Goal: Task Accomplishment & Management: Manage account settings

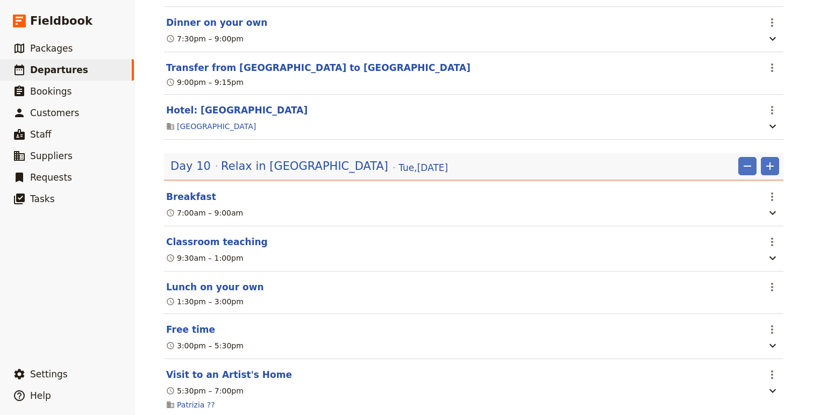
scroll to position [3745, 0]
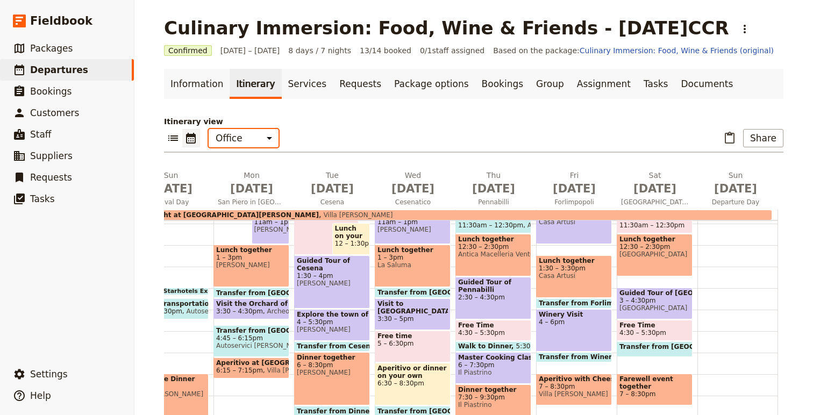
click at [264, 137] on select "Office Guide Passenger Sales" at bounding box center [244, 138] width 70 height 18
click at [209, 129] on select "Office Guide Passenger Sales" at bounding box center [244, 138] width 70 height 18
click at [170, 137] on icon "List view" at bounding box center [173, 138] width 13 height 13
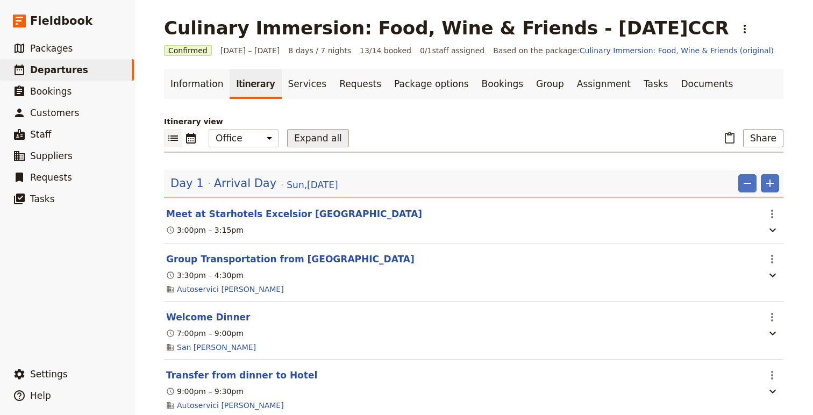
click at [317, 144] on button "Expand all" at bounding box center [318, 138] width 62 height 18
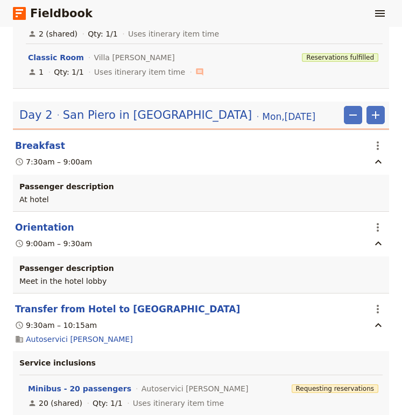
scroll to position [1165, 0]
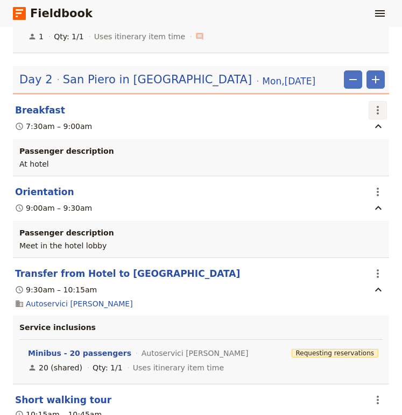
click at [373, 113] on icon "Actions" at bounding box center [377, 110] width 13 height 13
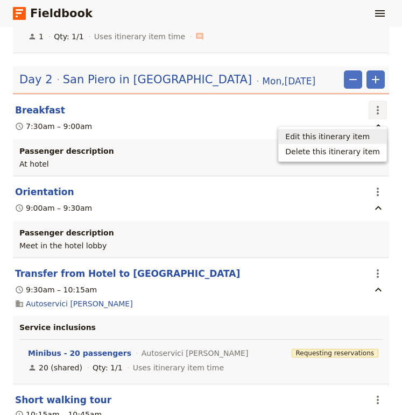
click at [372, 134] on span "Edit this itinerary item" at bounding box center [332, 136] width 95 height 11
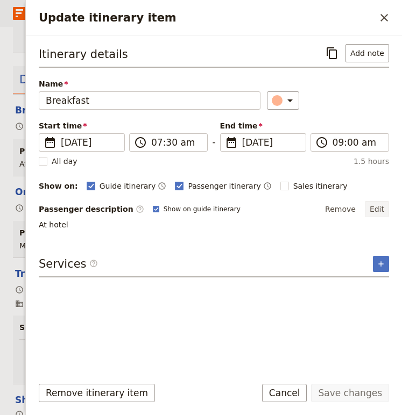
click at [382, 206] on button "Edit" at bounding box center [377, 209] width 24 height 16
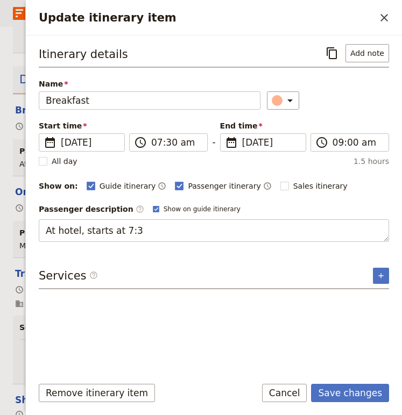
type textarea "At hotel, starts at 7:30"
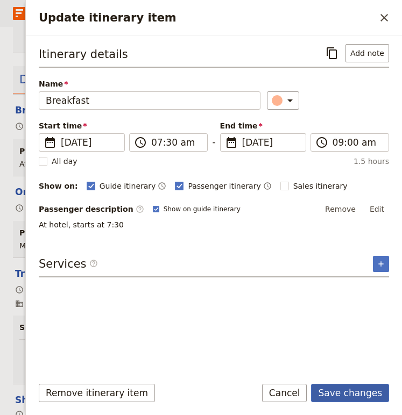
click at [349, 390] on button "Save changes" at bounding box center [350, 393] width 78 height 18
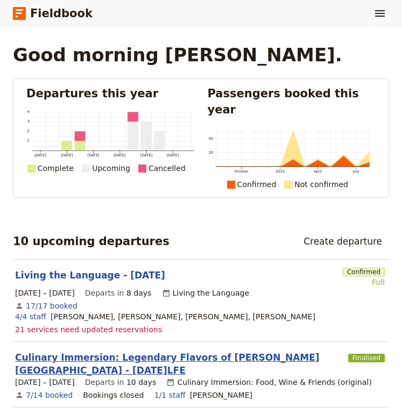
click at [122, 351] on link "Culinary Immersion: Legendary Flavors of [PERSON_NAME][GEOGRAPHIC_DATA] - [DATE…" at bounding box center [179, 364] width 329 height 26
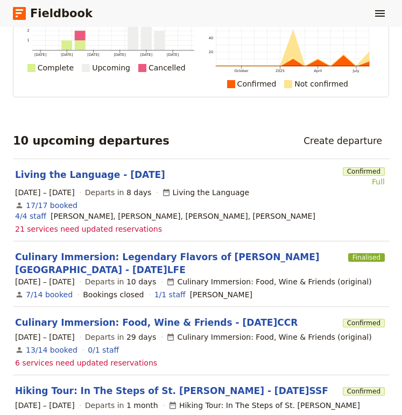
scroll to position [108, 0]
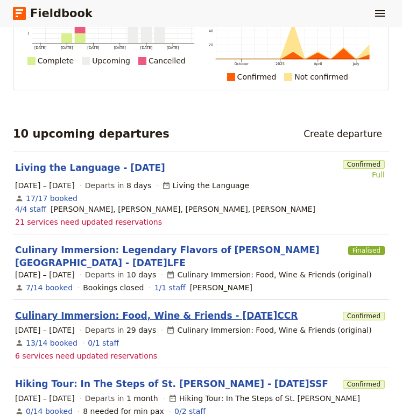
click at [112, 309] on link "Culinary Immersion: Food, Wine & Friends - [DATE]CCR" at bounding box center [156, 315] width 282 height 13
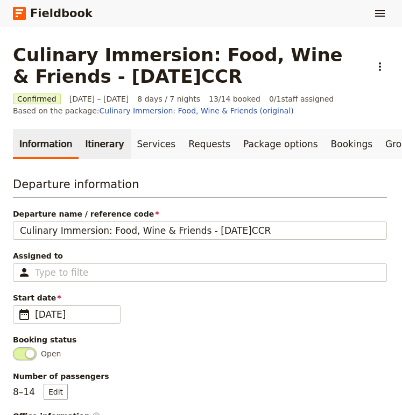
click at [91, 150] on link "Itinerary" at bounding box center [105, 144] width 52 height 30
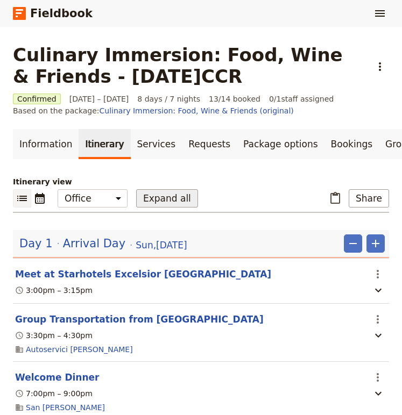
click at [170, 195] on button "Expand all" at bounding box center [167, 198] width 62 height 18
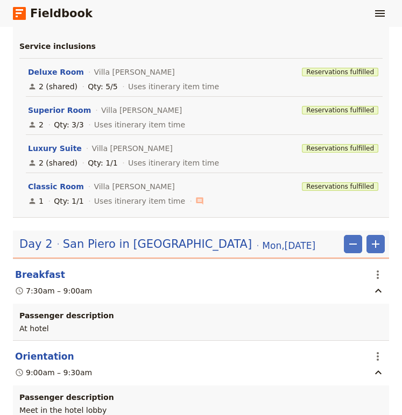
scroll to position [1023, 0]
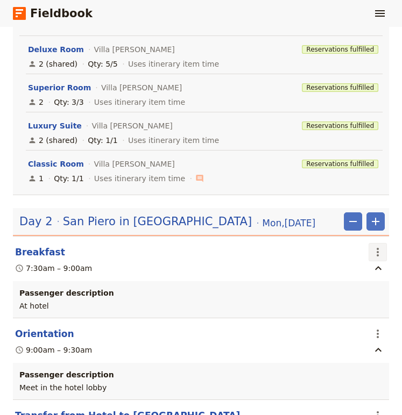
click at [377, 256] on icon "Actions" at bounding box center [377, 252] width 13 height 13
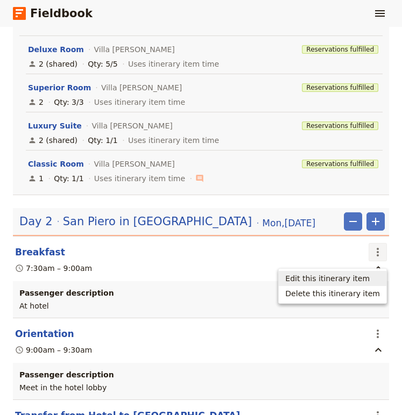
click at [351, 282] on span "Edit this itinerary item" at bounding box center [327, 278] width 84 height 11
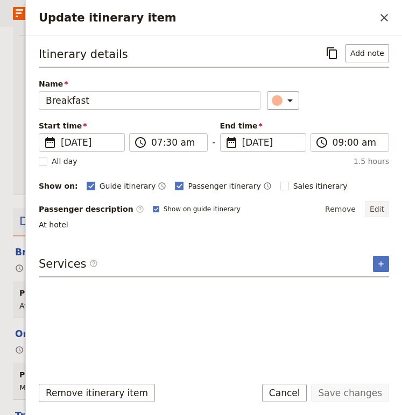
click at [380, 208] on button "Edit" at bounding box center [377, 209] width 24 height 16
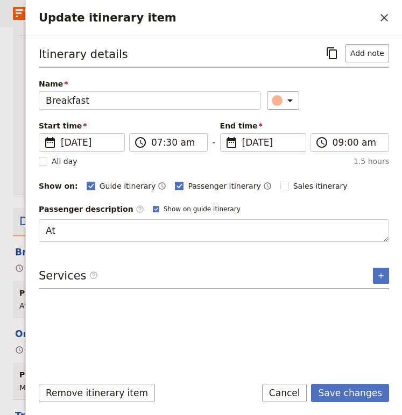
type textarea "A"
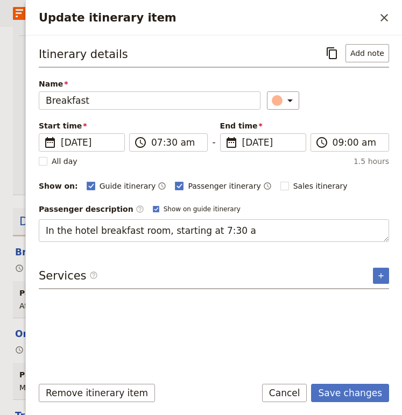
type textarea "In the hotel breakfast room, starting at 7:30 am"
click at [354, 391] on button "Save changes" at bounding box center [350, 393] width 78 height 18
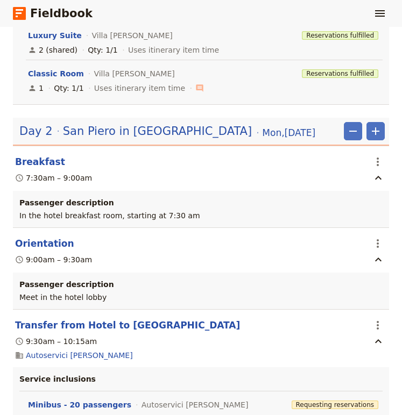
scroll to position [1114, 0]
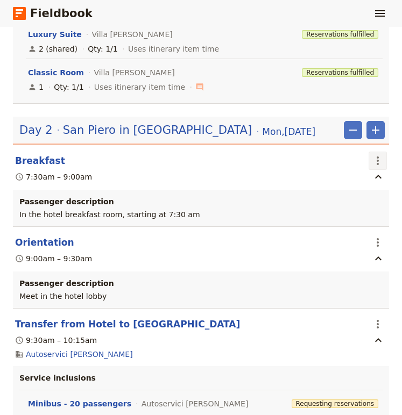
click at [384, 160] on button "​" at bounding box center [377, 161] width 18 height 18
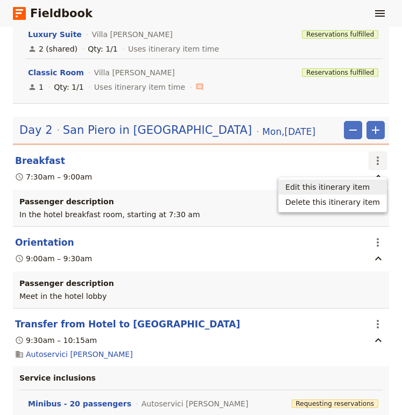
click at [348, 183] on span "Edit this itinerary item" at bounding box center [327, 187] width 84 height 11
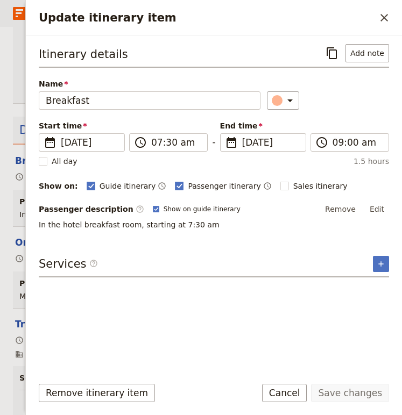
click at [41, 225] on p "In the hotel breakfast room, starting at 7:30 am" at bounding box center [214, 224] width 350 height 11
click at [378, 215] on button "Edit" at bounding box center [377, 209] width 24 height 16
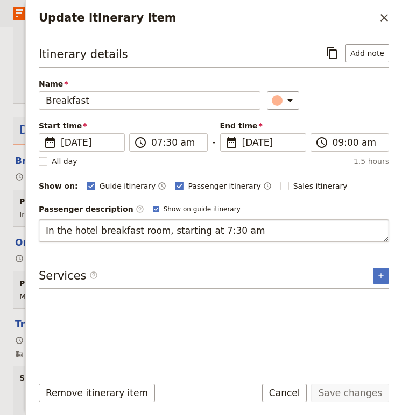
click at [51, 232] on textarea "In the hotel breakfast room, starting at 7:30 am" at bounding box center [214, 230] width 350 height 23
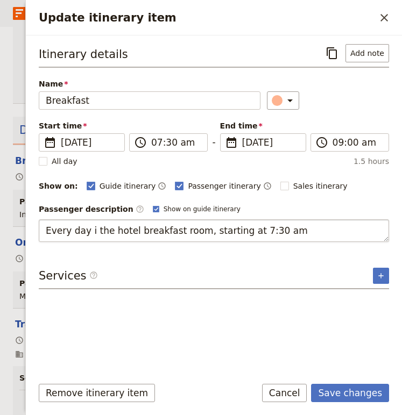
type textarea "Every day in the hotel breakfast room, starting at 7:30 am"
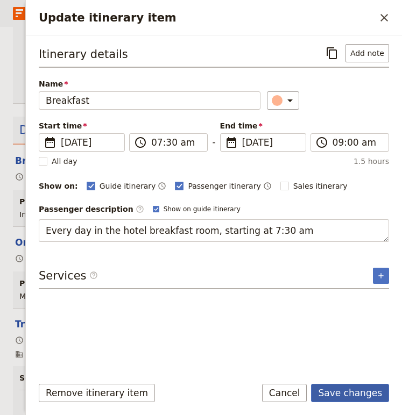
click at [358, 392] on button "Save changes" at bounding box center [350, 393] width 78 height 18
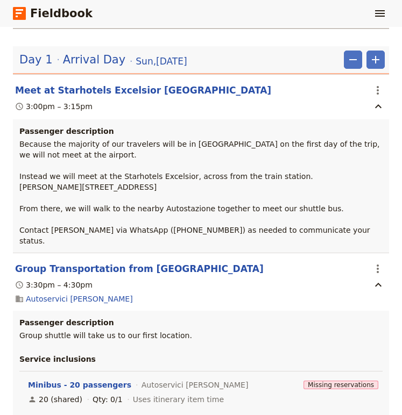
scroll to position [204, 0]
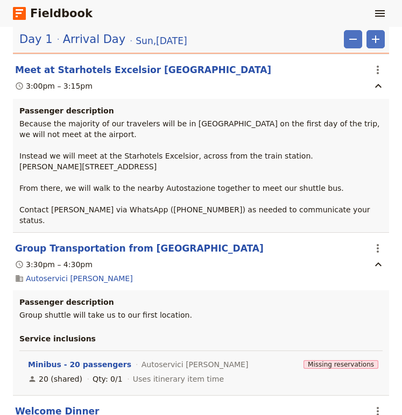
click at [126, 152] on p "Because the majority of our travelers will be in [GEOGRAPHIC_DATA] on the first…" at bounding box center [200, 172] width 363 height 108
click at [380, 67] on icon "Actions" at bounding box center [377, 69] width 13 height 13
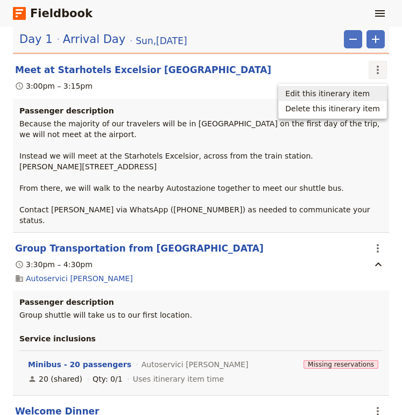
click at [360, 94] on span "Edit this itinerary item" at bounding box center [327, 93] width 84 height 11
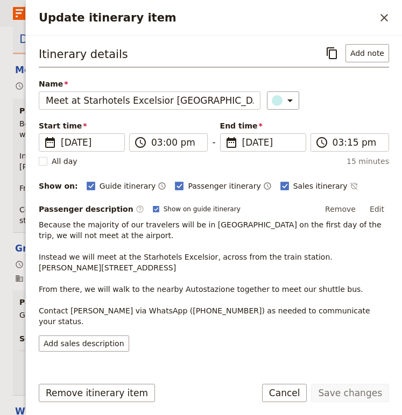
click at [42, 292] on p "Because the majority of our travelers will be in [GEOGRAPHIC_DATA] on the first…" at bounding box center [214, 273] width 350 height 108
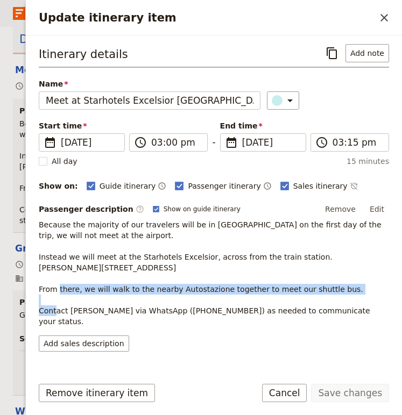
drag, startPoint x: 42, startPoint y: 292, endPoint x: 359, endPoint y: 294, distance: 316.7
click at [359, 294] on p "Because the majority of our travelers will be in [GEOGRAPHIC_DATA] on the first…" at bounding box center [214, 273] width 350 height 108
click at [379, 209] on button "Edit" at bounding box center [377, 209] width 24 height 16
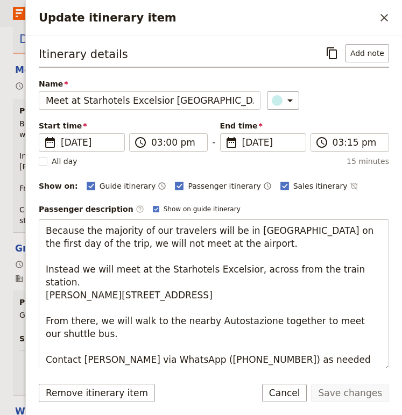
drag, startPoint x: 73, startPoint y: 327, endPoint x: 22, endPoint y: 306, distance: 55.2
click at [22, 306] on div "Culinary Immersion: Food, Wine & Friends - [DATE]CCR ​ Confirmed [DATE] – [DATE…" at bounding box center [201, 221] width 402 height 388
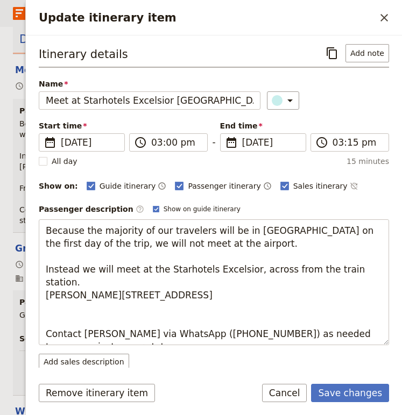
type textarea "Because the majority of our travelers will be in [GEOGRAPHIC_DATA] on the first…"
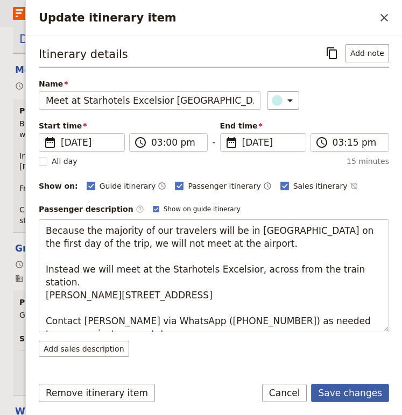
click at [370, 390] on button "Save changes" at bounding box center [350, 393] width 78 height 18
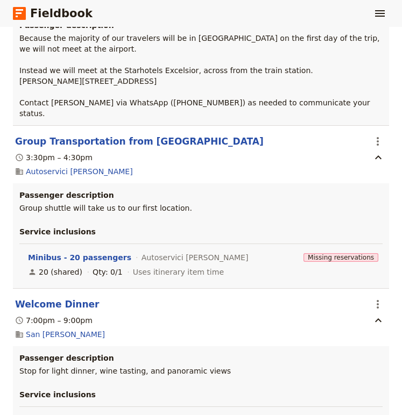
scroll to position [303, 0]
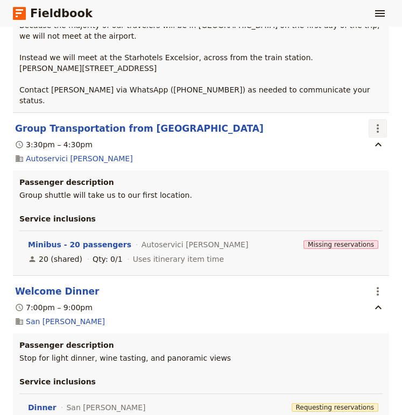
click at [374, 124] on icon "Actions" at bounding box center [377, 128] width 13 height 13
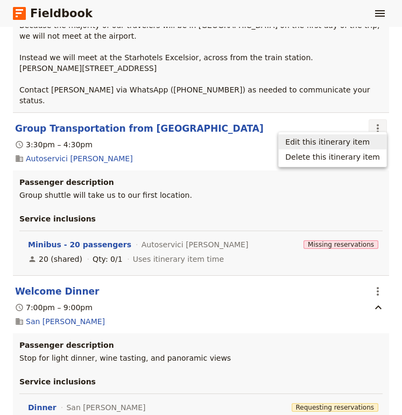
click at [339, 138] on span "Edit this itinerary item" at bounding box center [327, 142] width 84 height 11
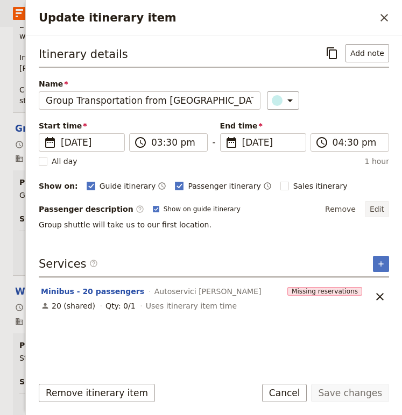
click at [373, 210] on button "Edit" at bounding box center [377, 209] width 24 height 16
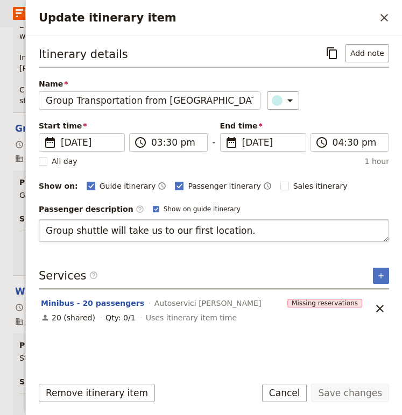
click at [43, 230] on textarea "Group shuttle will take us to our first location." at bounding box center [214, 230] width 350 height 23
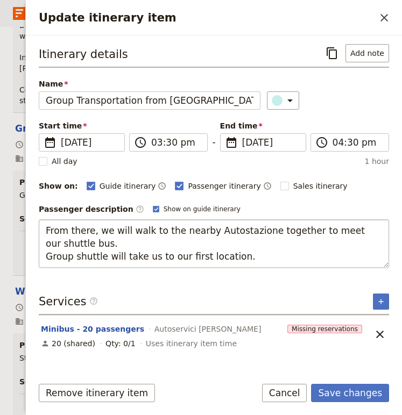
click at [72, 234] on textarea "From there, we will walk to the nearby Autostazione together to meet our shuttl…" at bounding box center [214, 243] width 350 height 48
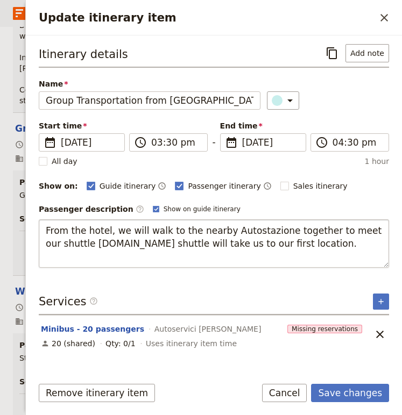
type textarea "From the hotel, we will walk to the nearby Autostazione together to meet our sh…"
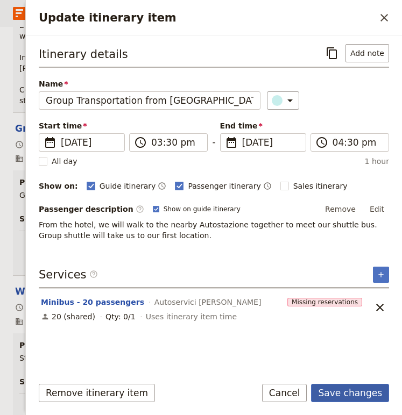
click at [344, 391] on button "Save changes" at bounding box center [350, 393] width 78 height 18
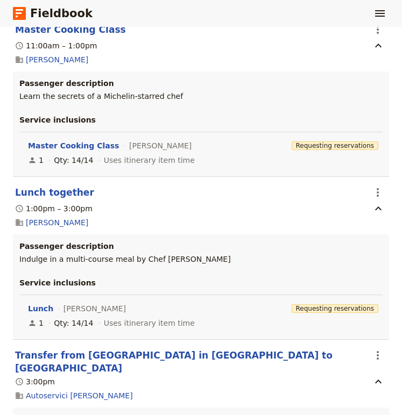
scroll to position [1710, 0]
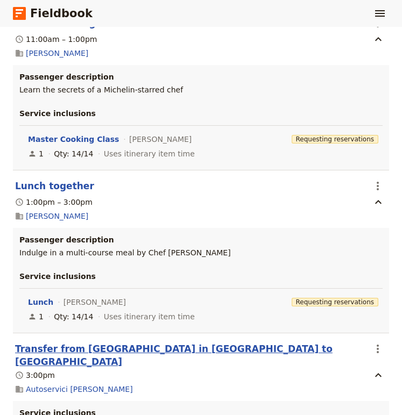
click at [122, 343] on button "Transfer from [GEOGRAPHIC_DATA] in [GEOGRAPHIC_DATA] to [GEOGRAPHIC_DATA]" at bounding box center [189, 356] width 349 height 26
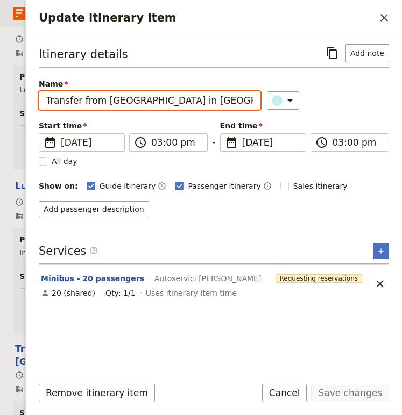
click at [202, 102] on input "Transfer from [GEOGRAPHIC_DATA] in [GEOGRAPHIC_DATA] to [GEOGRAPHIC_DATA]" at bounding box center [150, 100] width 222 height 18
drag, startPoint x: 202, startPoint y: 102, endPoint x: 278, endPoint y: 103, distance: 75.8
click at [278, 103] on div "Name Transfer from [GEOGRAPHIC_DATA] in [GEOGRAPHIC_DATA] to [GEOGRAPHIC_DATA] ​" at bounding box center [214, 94] width 350 height 31
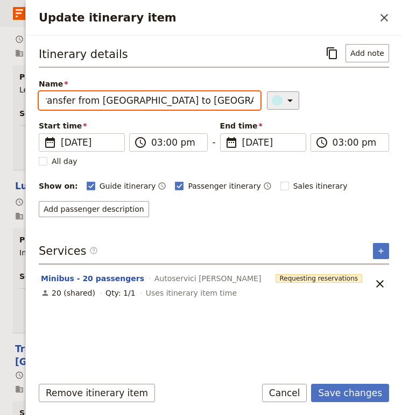
scroll to position [0, 12]
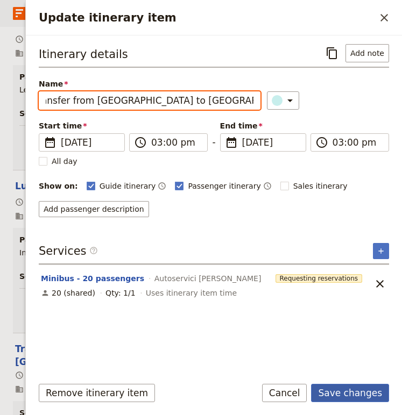
type input "Transfer from [GEOGRAPHIC_DATA] to [GEOGRAPHIC_DATA][PERSON_NAME]"
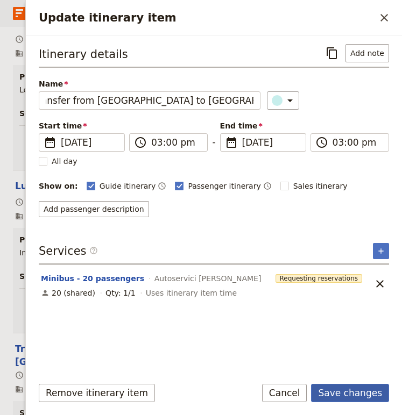
scroll to position [0, 0]
click at [362, 392] on button "Save changes" at bounding box center [350, 393] width 78 height 18
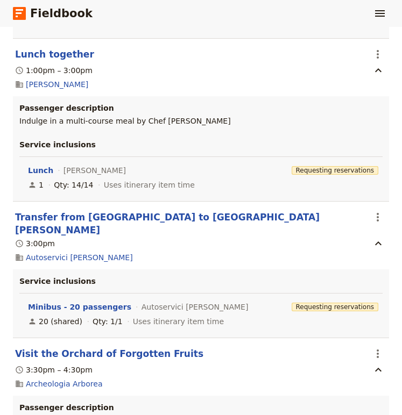
scroll to position [1851, 0]
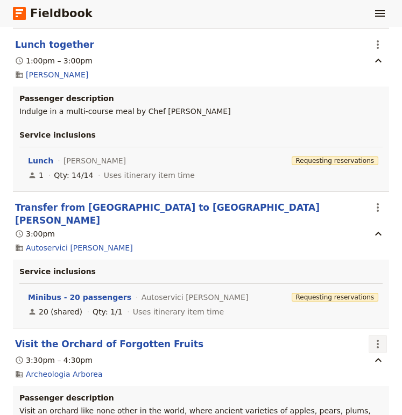
click at [381, 338] on icon "Actions" at bounding box center [377, 344] width 13 height 13
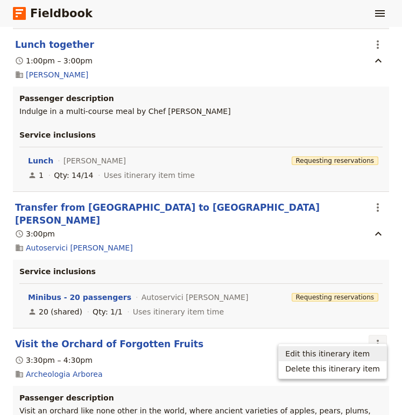
click at [348, 352] on span "Edit this itinerary item" at bounding box center [327, 353] width 84 height 11
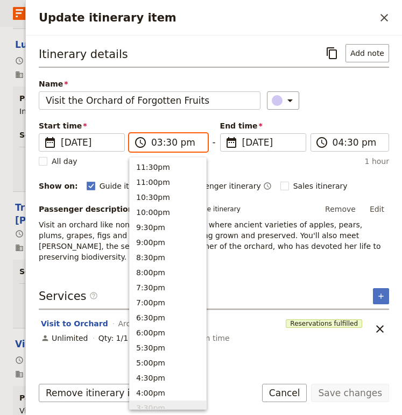
click at [166, 142] on input "03:30 pm" at bounding box center [175, 142] width 49 height 13
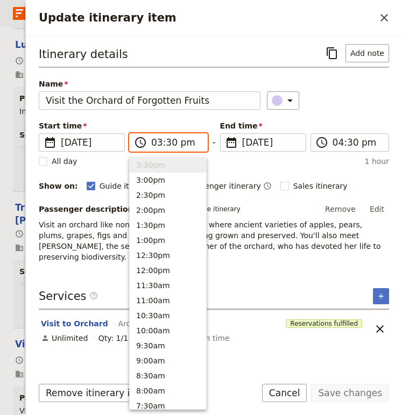
click at [166, 140] on input "03:30 pm" at bounding box center [175, 142] width 49 height 13
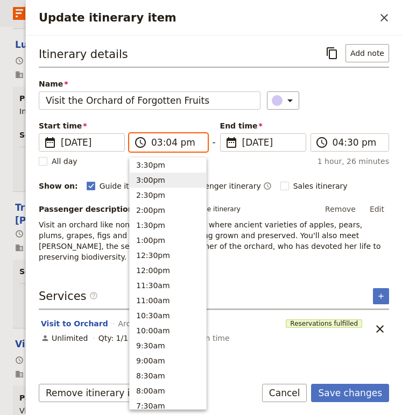
type input "03:45 pm"
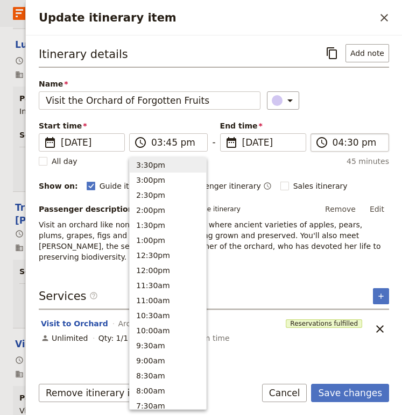
click at [337, 149] on label "​ 04:30 pm" at bounding box center [349, 142] width 79 height 18
click at [337, 149] on input "04:30 pm" at bounding box center [356, 142] width 49 height 13
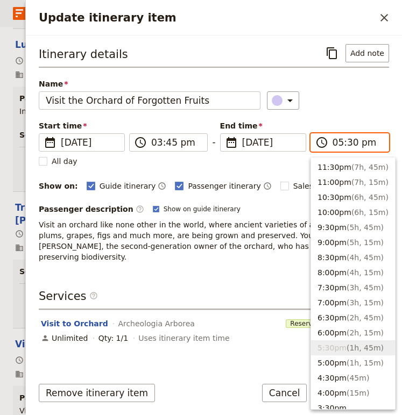
click at [349, 142] on input "05:30 pm" at bounding box center [356, 142] width 49 height 13
type input "05:00 pm"
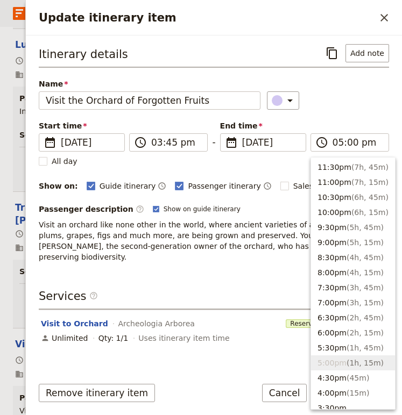
click at [367, 100] on div "​" at bounding box center [328, 100] width 122 height 18
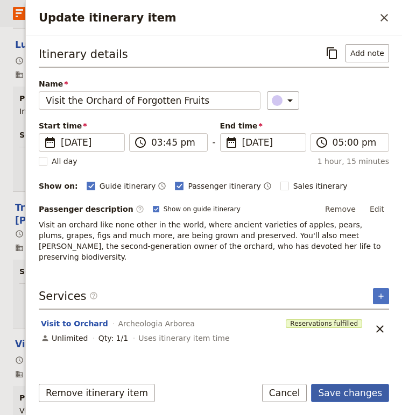
click at [348, 389] on button "Save changes" at bounding box center [350, 393] width 78 height 18
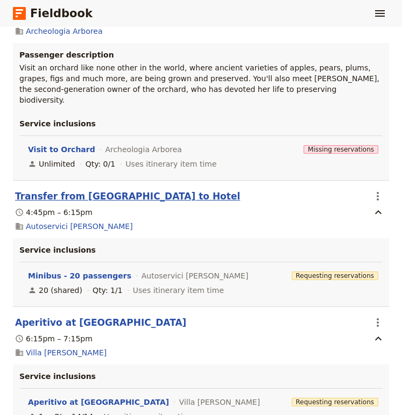
scroll to position [2189, 0]
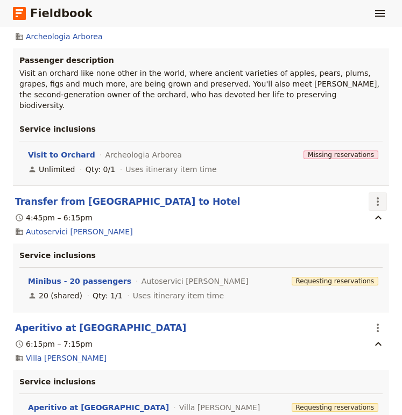
click at [376, 195] on icon "Actions" at bounding box center [377, 201] width 13 height 13
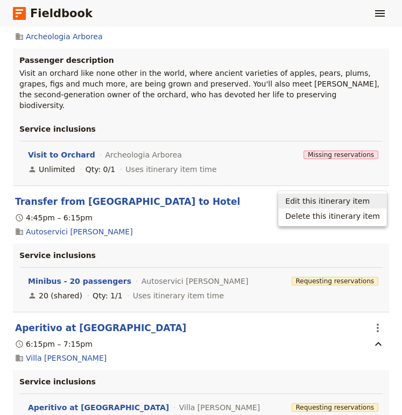
click at [306, 203] on span "Edit this itinerary item" at bounding box center [327, 201] width 84 height 11
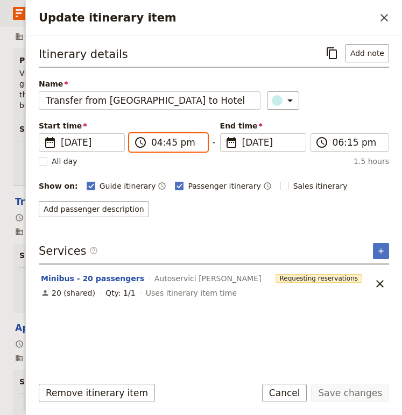
click at [153, 146] on input "04:45 pm" at bounding box center [175, 142] width 49 height 13
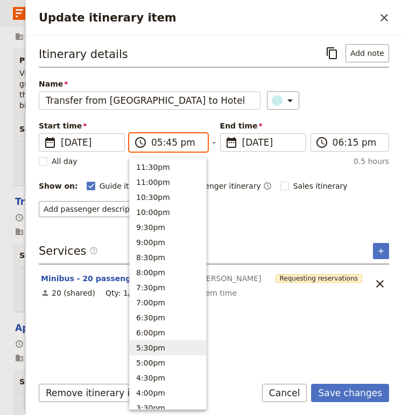
type input "05:00 pm"
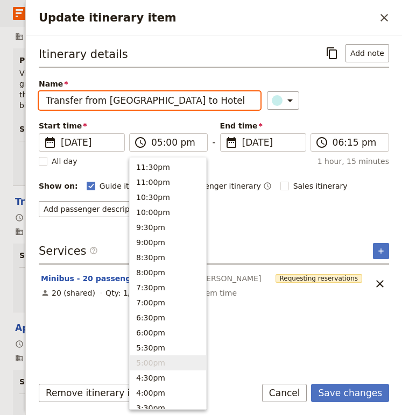
click at [153, 92] on input "Transfer from [GEOGRAPHIC_DATA] to Hotel" at bounding box center [150, 100] width 222 height 18
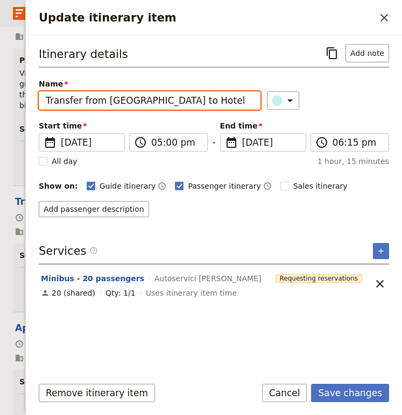
click at [115, 101] on input "Transfer from [GEOGRAPHIC_DATA] to Hotel" at bounding box center [150, 100] width 222 height 18
drag, startPoint x: 115, startPoint y: 101, endPoint x: 160, endPoint y: 102, distance: 45.7
click at [160, 102] on input "Transfer from [GEOGRAPHIC_DATA] to Hotel" at bounding box center [150, 100] width 222 height 18
click at [123, 99] on input "Transfer from [GEOGRAPHIC_DATA][PERSON_NAME] to Hotel" at bounding box center [150, 100] width 222 height 18
type input "Transfer from [GEOGRAPHIC_DATA][PERSON_NAME] to Hotel"
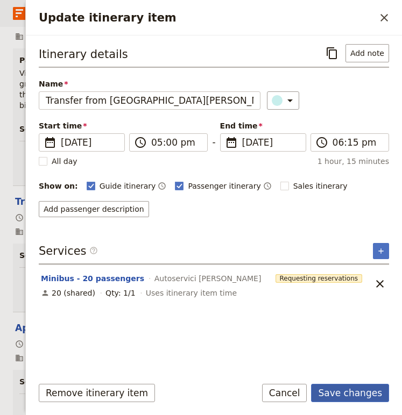
click at [341, 394] on button "Save changes" at bounding box center [350, 393] width 78 height 18
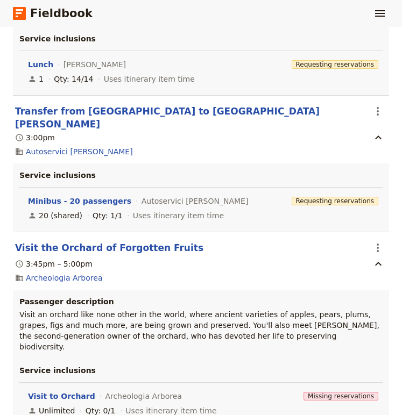
scroll to position [1847, 0]
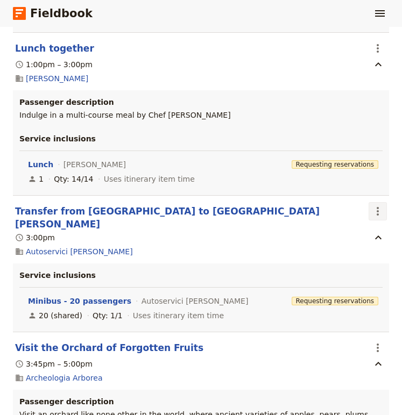
click at [382, 210] on icon "Actions" at bounding box center [377, 211] width 13 height 13
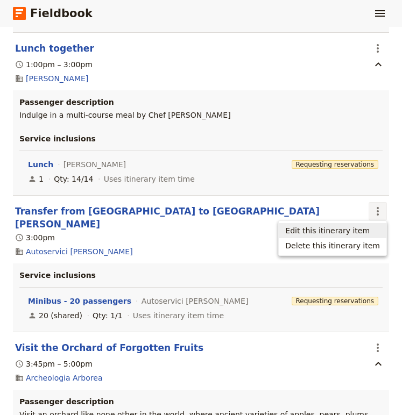
click at [341, 233] on span "Edit this itinerary item" at bounding box center [327, 230] width 84 height 11
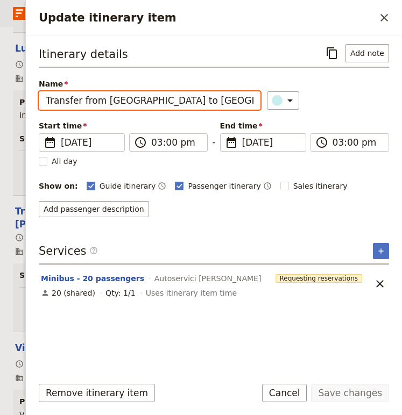
click at [213, 102] on input "Transfer from [GEOGRAPHIC_DATA] to [GEOGRAPHIC_DATA][PERSON_NAME]" at bounding box center [150, 100] width 222 height 18
type input "Transfer from [GEOGRAPHIC_DATA] in [GEOGRAPHIC_DATA] to [GEOGRAPHIC_DATA][PERSO…"
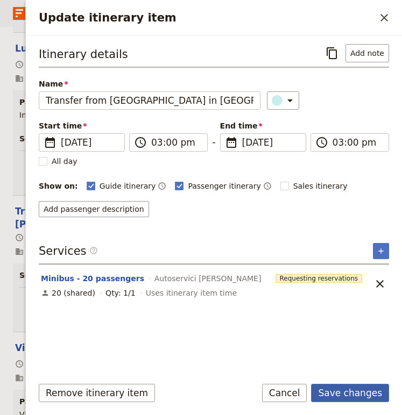
click at [343, 390] on button "Save changes" at bounding box center [350, 393] width 78 height 18
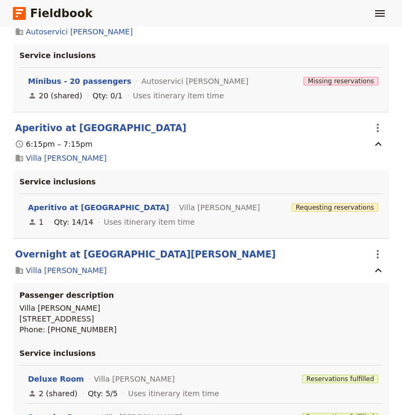
scroll to position [2388, 0]
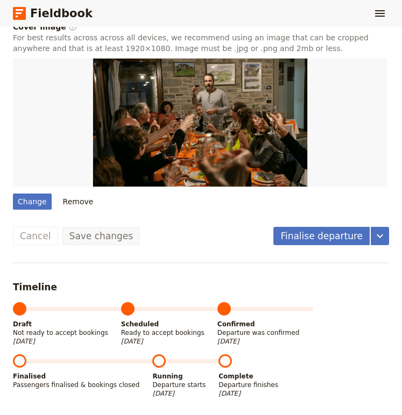
scroll to position [716, 0]
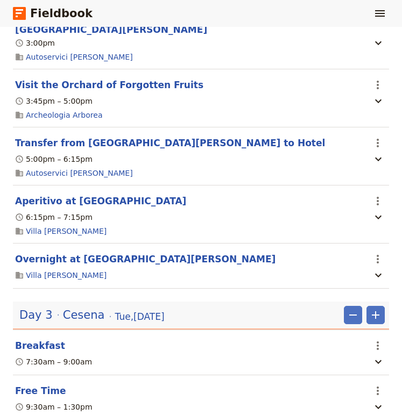
scroll to position [939, 0]
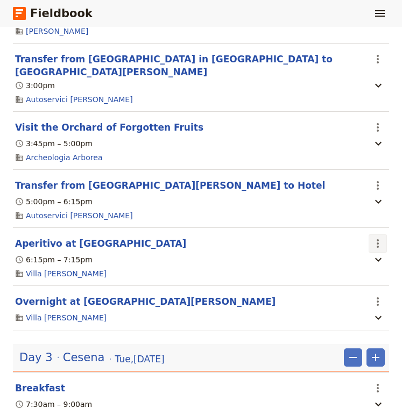
click at [375, 237] on icon "Actions" at bounding box center [377, 243] width 13 height 13
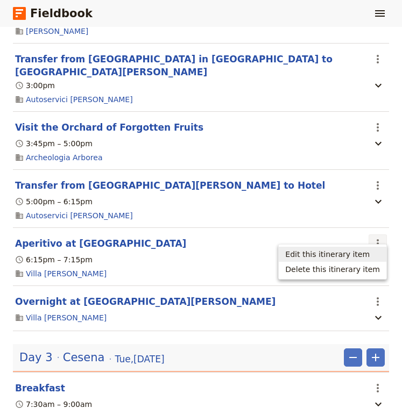
click at [355, 254] on span "Edit this itinerary item" at bounding box center [327, 254] width 84 height 11
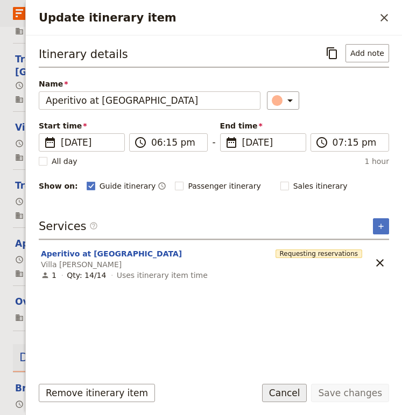
click at [289, 392] on button "Cancel" at bounding box center [284, 393] width 45 height 18
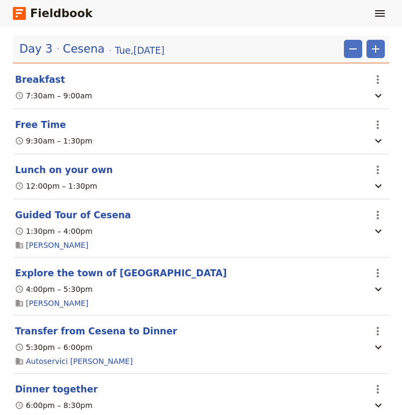
scroll to position [1251, 0]
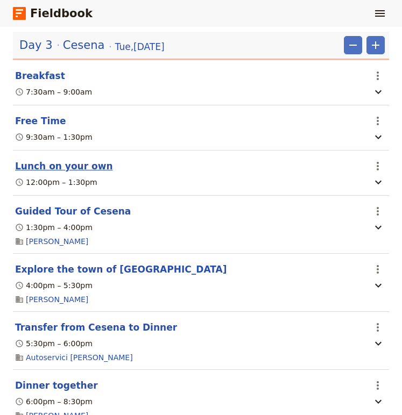
click at [79, 160] on button "Lunch on your own" at bounding box center [64, 166] width 98 height 13
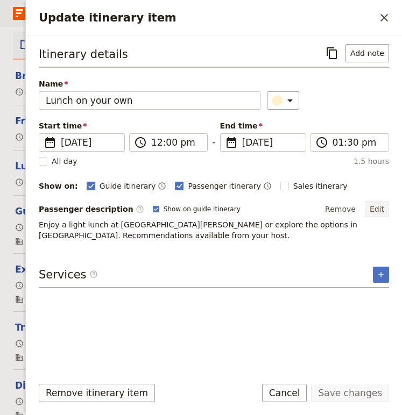
click at [379, 211] on button "Edit" at bounding box center [377, 209] width 24 height 16
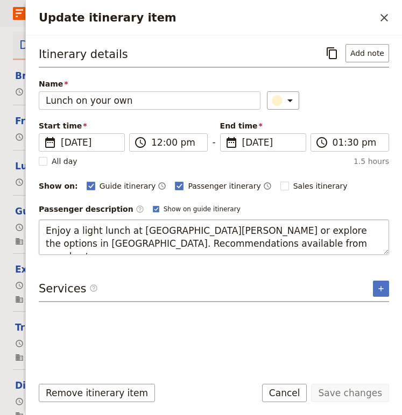
click at [82, 233] on textarea "Enjoy a light lunch at [GEOGRAPHIC_DATA][PERSON_NAME] or explore the options in…" at bounding box center [214, 236] width 350 height 35
drag, startPoint x: 82, startPoint y: 233, endPoint x: 108, endPoint y: 233, distance: 25.8
click at [108, 233] on textarea "Enjoy a light lunch at [GEOGRAPHIC_DATA][PERSON_NAME] or explore the options in…" at bounding box center [214, 236] width 350 height 35
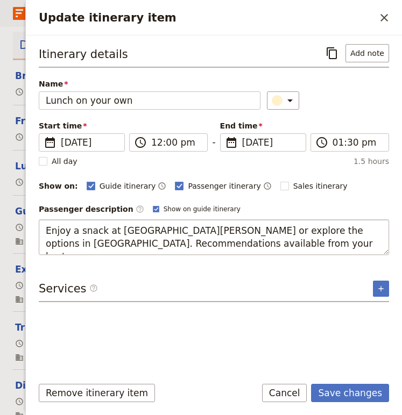
click at [248, 232] on textarea "Enjoy a snack at [GEOGRAPHIC_DATA][PERSON_NAME] or explore the options in [GEOG…" at bounding box center [214, 236] width 350 height 35
type textarea "Enjoy a snack at [GEOGRAPHIC_DATA][PERSON_NAME] or explore the lunch options in…"
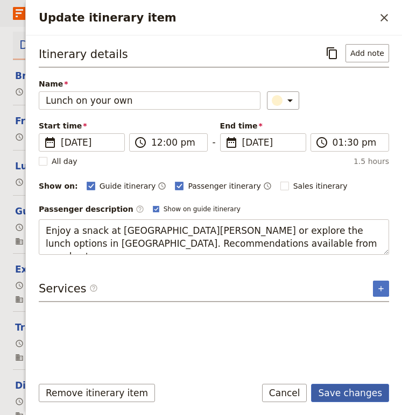
click at [336, 397] on button "Save changes" at bounding box center [350, 393] width 78 height 18
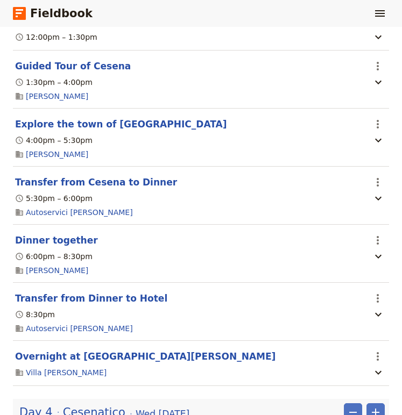
scroll to position [1387, 0]
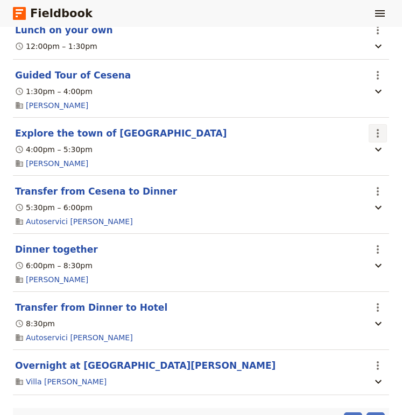
click at [375, 127] on icon "Actions" at bounding box center [377, 133] width 13 height 13
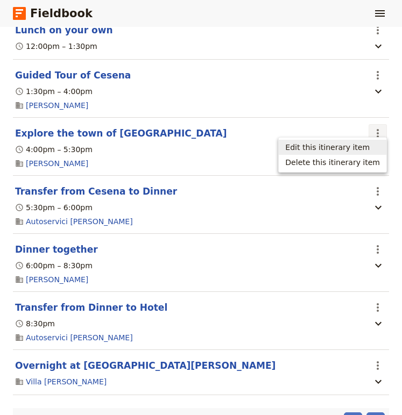
click at [359, 141] on button "Edit this itinerary item" at bounding box center [333, 147] width 108 height 15
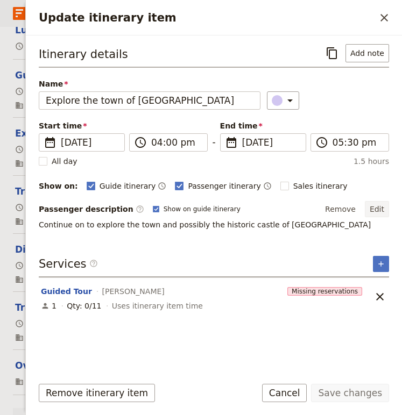
click at [377, 211] on button "Edit" at bounding box center [377, 209] width 24 height 16
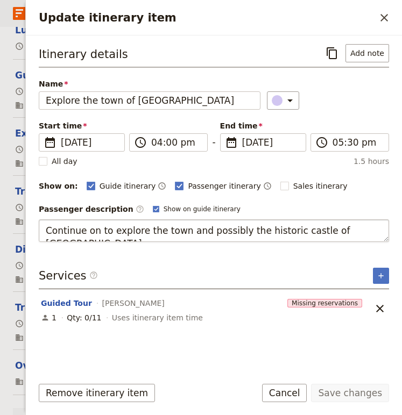
click at [185, 231] on textarea "Continue on to explore the town and possibly the historic castle of [GEOGRAPHIC…" at bounding box center [214, 230] width 350 height 23
drag, startPoint x: 185, startPoint y: 231, endPoint x: 343, endPoint y: 248, distance: 157.9
click at [343, 248] on div "Itinerary details ​ Add note Name Explore the town of [GEOGRAPHIC_DATA] ​ Start…" at bounding box center [214, 205] width 350 height 323
type textarea "Continue on to explore the town"
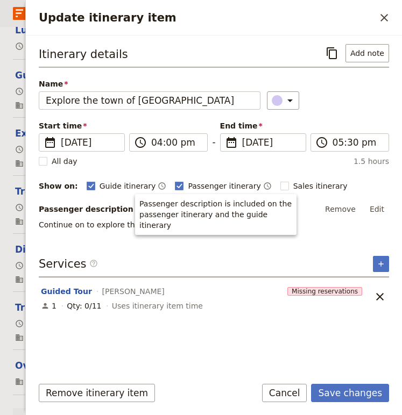
click at [366, 408] on div "Remove itinerary item Save changes Cancel" at bounding box center [214, 399] width 376 height 31
click at [360, 397] on button "Save changes" at bounding box center [350, 393] width 78 height 18
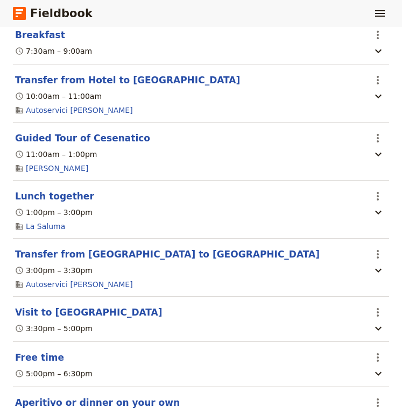
scroll to position [1805, 0]
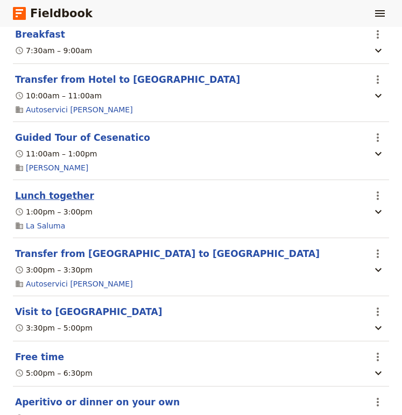
click at [60, 189] on button "Lunch together" at bounding box center [54, 195] width 79 height 13
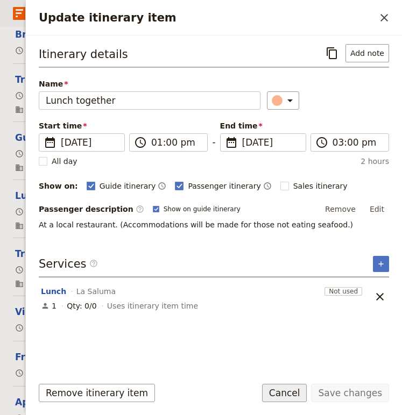
click at [290, 395] on button "Cancel" at bounding box center [284, 393] width 45 height 18
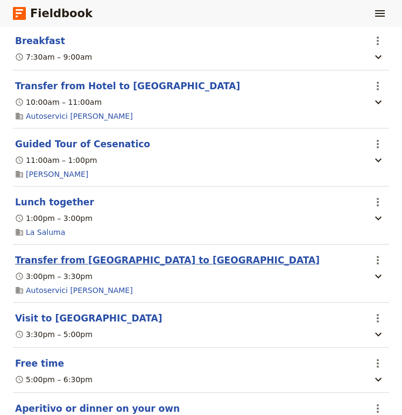
scroll to position [1817, 0]
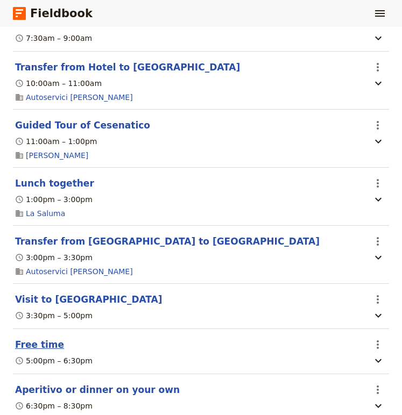
click at [42, 341] on button "Free time" at bounding box center [39, 344] width 49 height 13
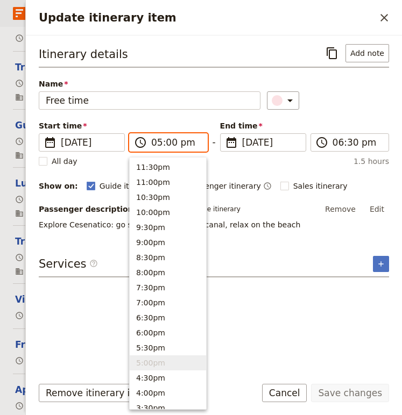
click at [158, 144] on input "05:00 pm" at bounding box center [175, 142] width 49 height 13
type input "03:00 pm"
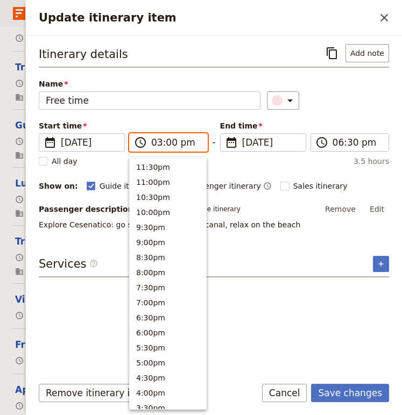
scroll to position [259, 0]
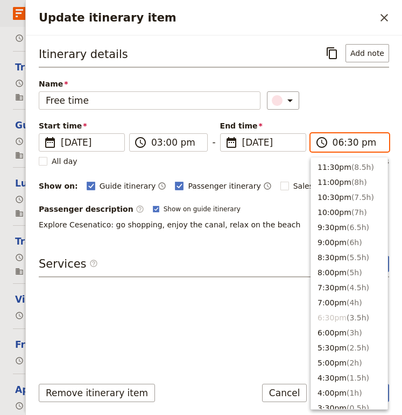
click at [338, 147] on input "06:30 pm" at bounding box center [356, 142] width 49 height 13
type input "04:30 pm"
click at [369, 94] on div "​" at bounding box center [328, 100] width 122 height 18
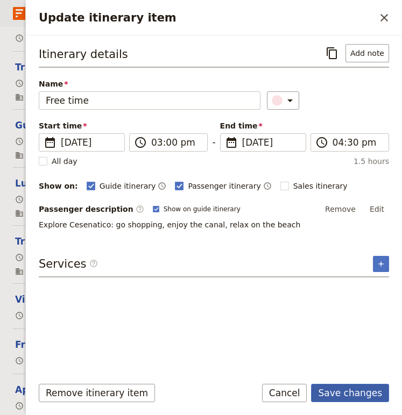
click at [354, 396] on button "Save changes" at bounding box center [350, 393] width 78 height 18
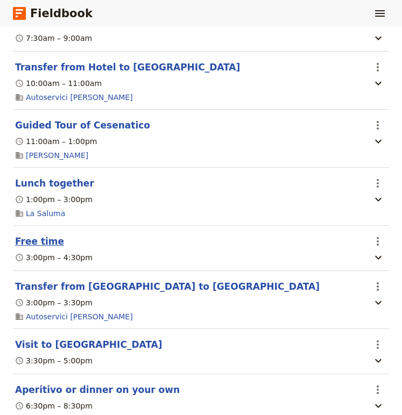
click at [34, 238] on button "Free time" at bounding box center [39, 241] width 49 height 13
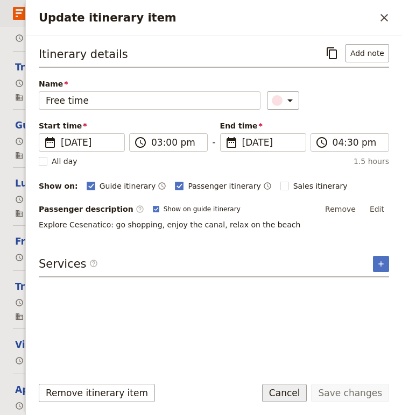
click at [282, 389] on button "Cancel" at bounding box center [284, 393] width 45 height 18
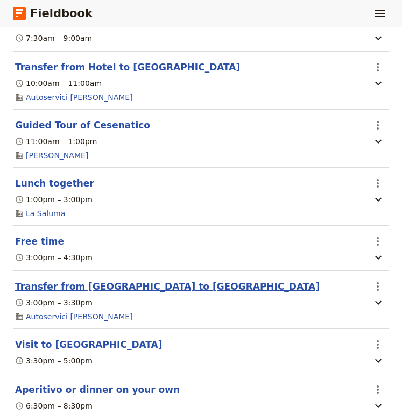
click at [71, 285] on button "Transfer from [GEOGRAPHIC_DATA] to [GEOGRAPHIC_DATA]" at bounding box center [167, 286] width 304 height 13
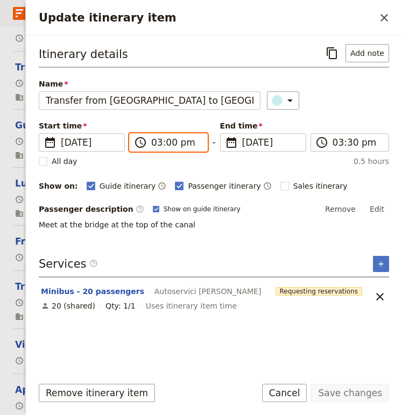
click at [161, 146] on input "03:00 pm" at bounding box center [175, 142] width 49 height 13
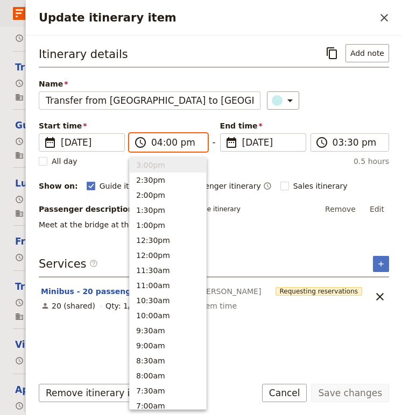
scroll to position [229, 0]
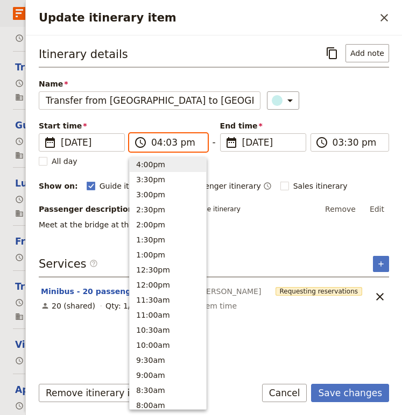
type input "04:30 pm"
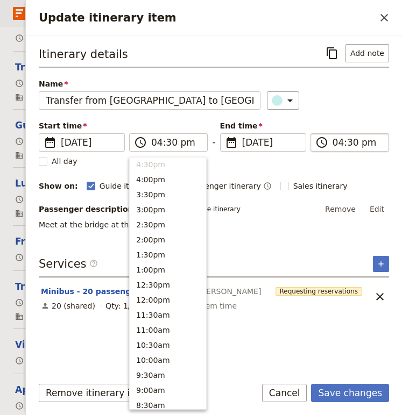
click at [335, 146] on input "04:30 pm" at bounding box center [356, 142] width 49 height 13
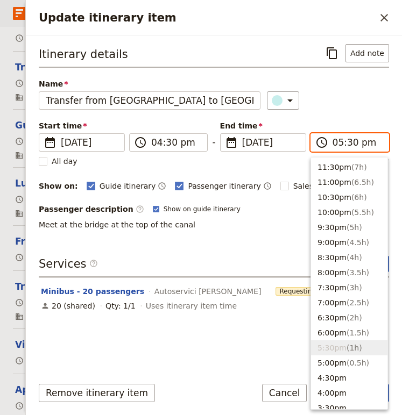
type input "05:00 pm"
click at [366, 110] on div "Itinerary details ​ Add note Name Transfer from [GEOGRAPHIC_DATA] to [GEOGRAPHI…" at bounding box center [214, 137] width 350 height 186
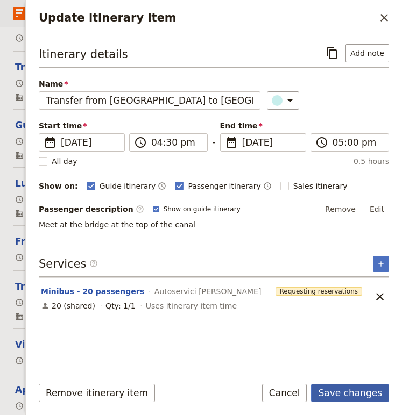
click at [347, 396] on button "Save changes" at bounding box center [350, 393] width 78 height 18
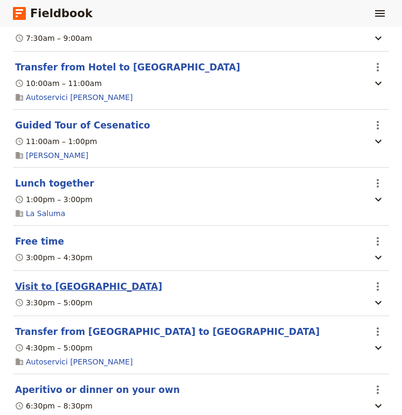
click at [65, 283] on button "Visit to [GEOGRAPHIC_DATA]" at bounding box center [88, 286] width 147 height 13
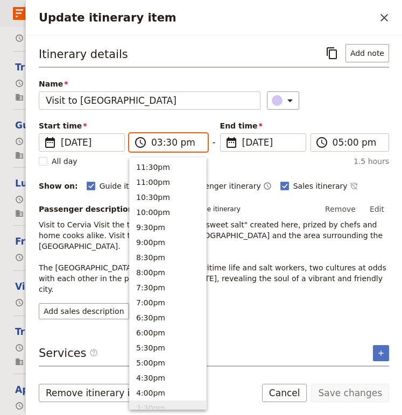
click at [159, 143] on input "03:30 pm" at bounding box center [175, 142] width 49 height 13
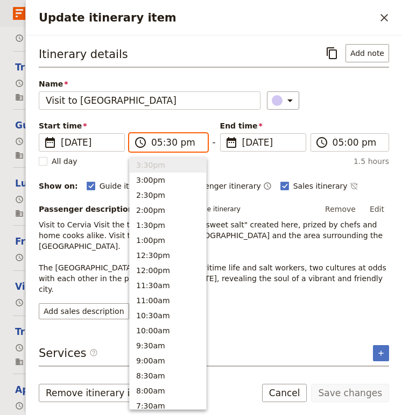
scroll to position [183, 0]
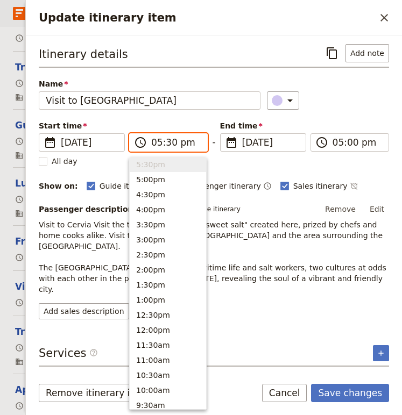
type input "05:00 pm"
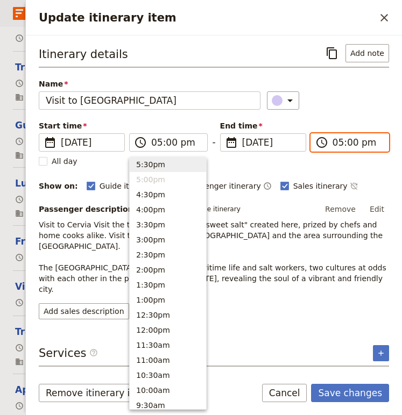
click at [333, 144] on input "05:00 pm" at bounding box center [356, 142] width 49 height 13
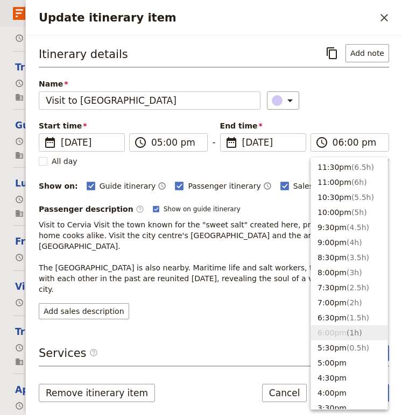
click at [360, 126] on div "Start time ​ [DATE] [DATE] [DATE] 17:00 ​ 05:00 pm - End time ​ [DATE] [DATE] […" at bounding box center [214, 135] width 350 height 31
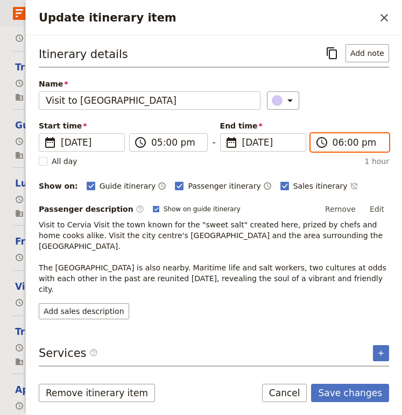
click at [345, 147] on input "06:00 pm" at bounding box center [356, 142] width 49 height 13
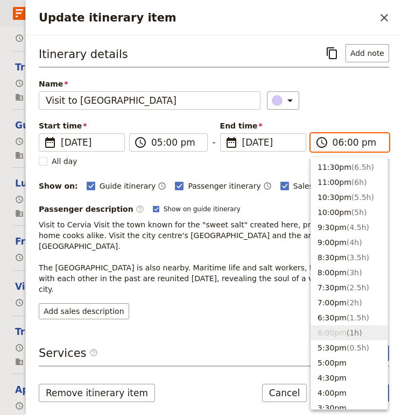
click at [350, 147] on input "06:00 pm" at bounding box center [356, 142] width 49 height 13
type input "06:30 pm"
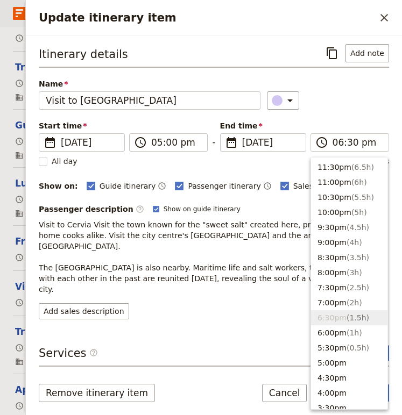
click at [384, 119] on div "Itinerary details ​ Add note Name Visit to [GEOGRAPHIC_DATA] ​ Start time ​ [DA…" at bounding box center [214, 181] width 350 height 275
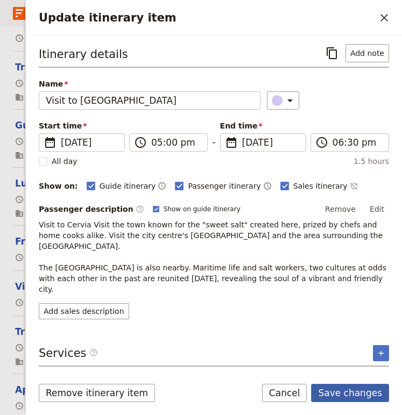
click at [359, 397] on button "Save changes" at bounding box center [350, 393] width 78 height 18
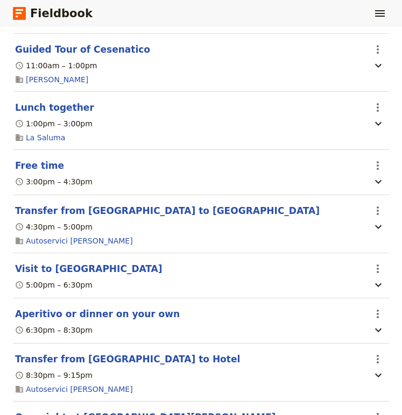
scroll to position [1918, 0]
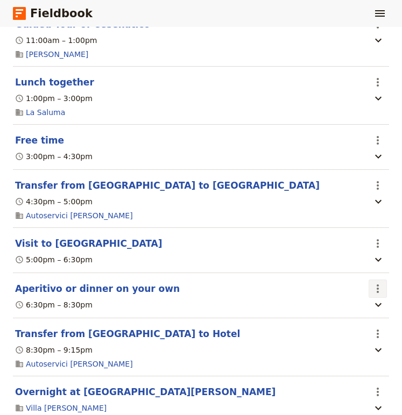
click at [375, 288] on icon "Actions" at bounding box center [377, 288] width 13 height 13
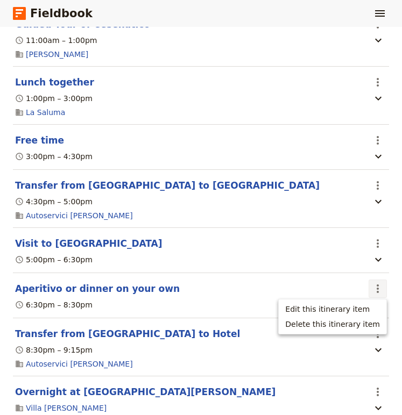
click at [334, 304] on span "Edit this itinerary item" at bounding box center [327, 309] width 84 height 11
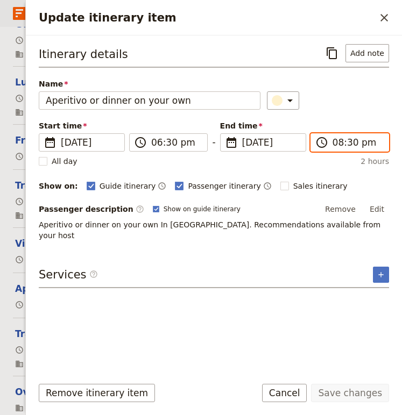
click at [347, 144] on input "08:30 pm" at bounding box center [356, 142] width 49 height 13
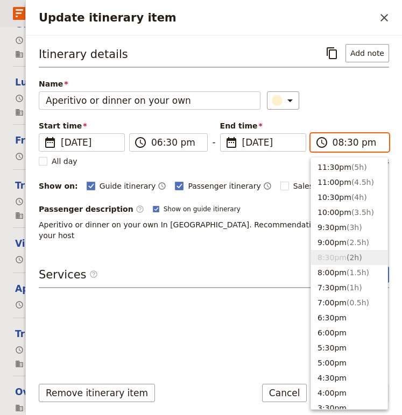
type input "08:00 pm"
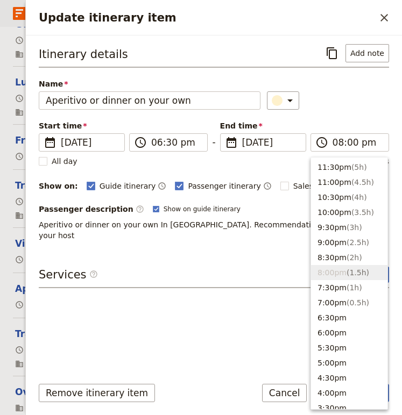
click at [342, 92] on div "​" at bounding box center [328, 100] width 122 height 18
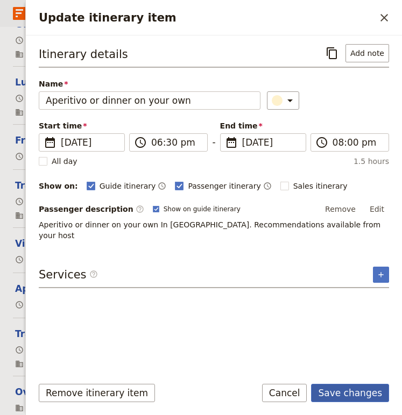
click at [333, 393] on button "Save changes" at bounding box center [350, 393] width 78 height 18
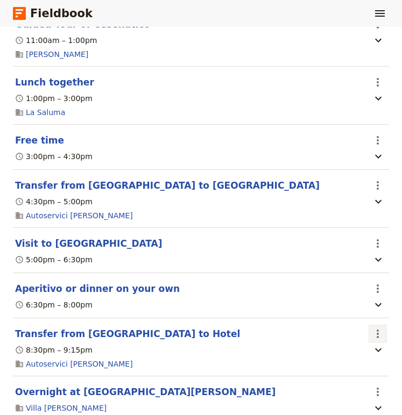
click at [377, 331] on icon "Actions" at bounding box center [377, 334] width 2 height 9
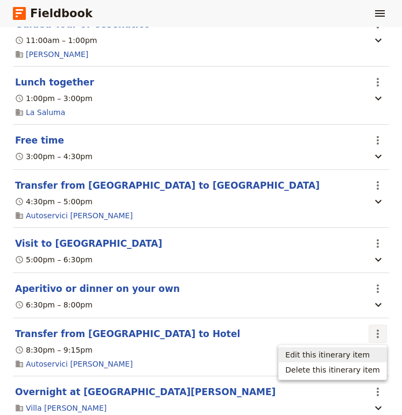
click at [349, 351] on span "Edit this itinerary item" at bounding box center [327, 354] width 84 height 11
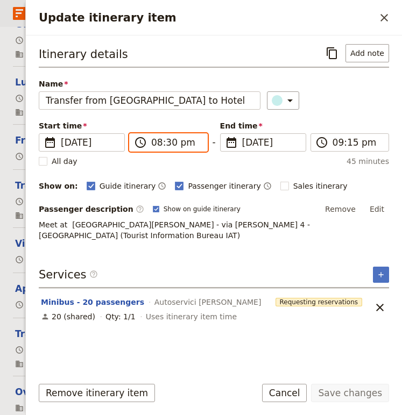
click at [167, 143] on input "08:30 pm" at bounding box center [175, 142] width 49 height 13
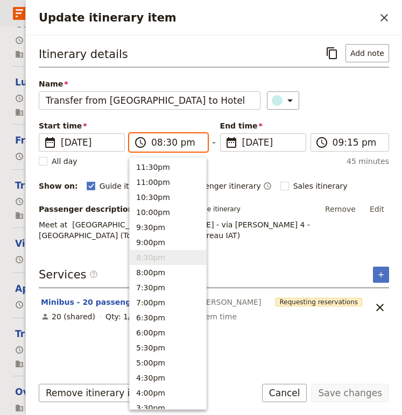
type input "08:00 pm"
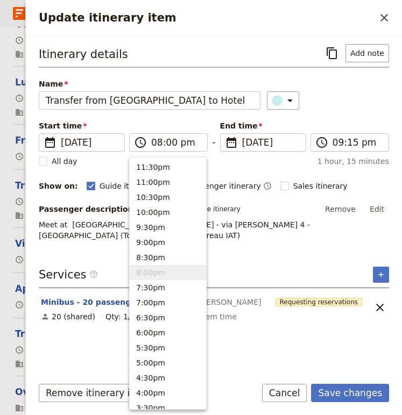
click at [336, 96] on div "​" at bounding box center [328, 100] width 122 height 18
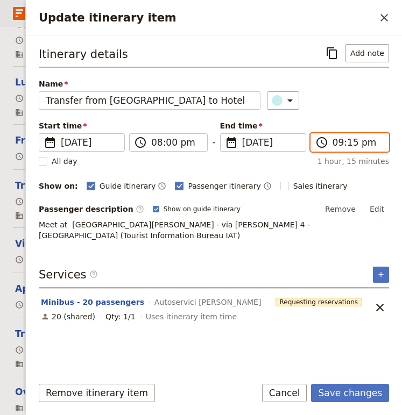
click at [340, 144] on input "09:15 pm" at bounding box center [356, 142] width 49 height 13
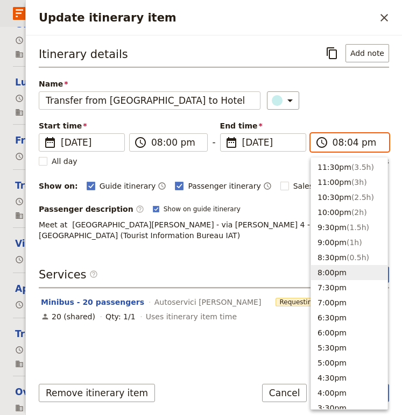
type input "08:45 pm"
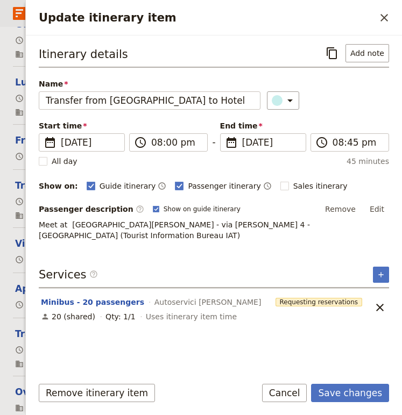
click at [372, 130] on div "Start time ​ [DATE] [DATE] [DATE] 20:00 ​ 08:00 pm - End time ​ [DATE] [DATE] […" at bounding box center [214, 135] width 350 height 31
click at [345, 396] on button "Save changes" at bounding box center [350, 393] width 78 height 18
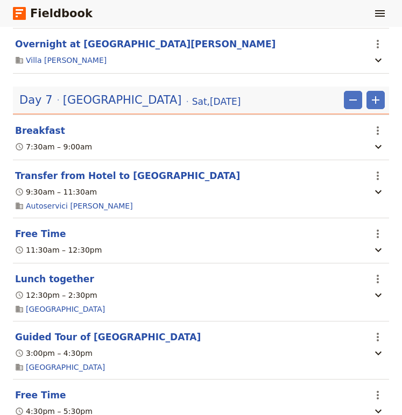
scroll to position [3500, 0]
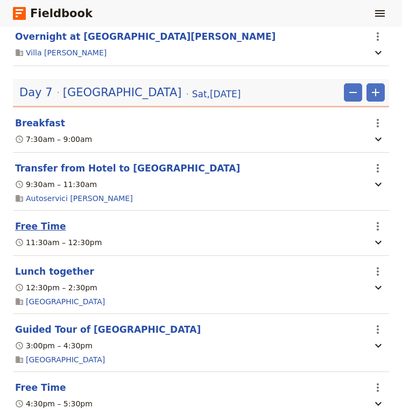
click at [50, 233] on button "Free Time" at bounding box center [40, 226] width 51 height 13
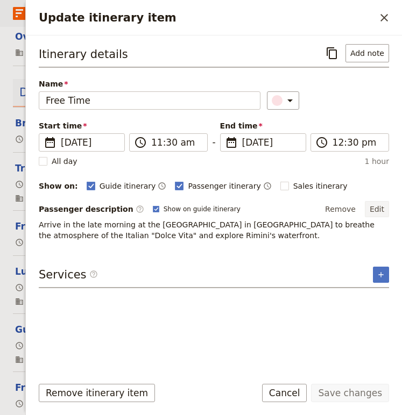
click at [383, 210] on button "Edit" at bounding box center [377, 209] width 24 height 16
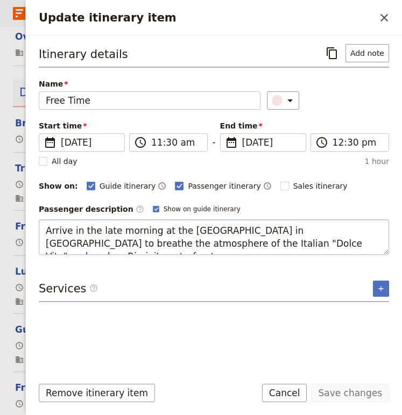
drag, startPoint x: 152, startPoint y: 231, endPoint x: 357, endPoint y: 250, distance: 206.3
click at [358, 251] on textarea "Arrive in the late morning at the [GEOGRAPHIC_DATA] in [GEOGRAPHIC_DATA] to bre…" at bounding box center [214, 236] width 350 height 35
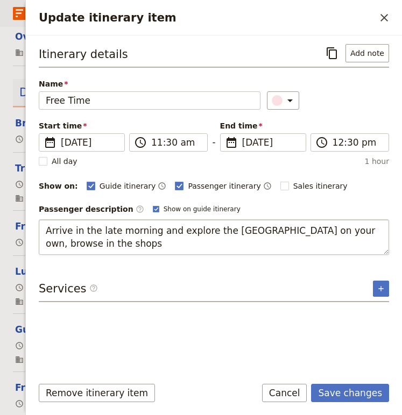
click at [340, 232] on textarea "Arrive in the late morning and explore the [GEOGRAPHIC_DATA] on your own, brows…" at bounding box center [214, 236] width 350 height 35
type textarea "Arrive in the late morning and explore the [GEOGRAPHIC_DATA] on your own or go …"
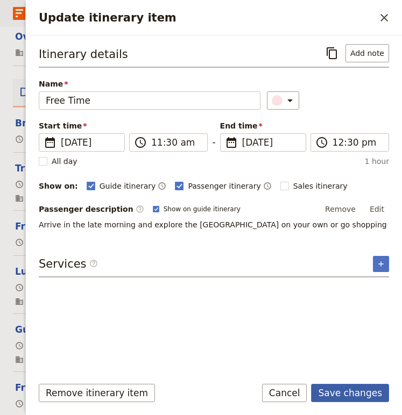
click at [359, 399] on button "Save changes" at bounding box center [350, 393] width 78 height 18
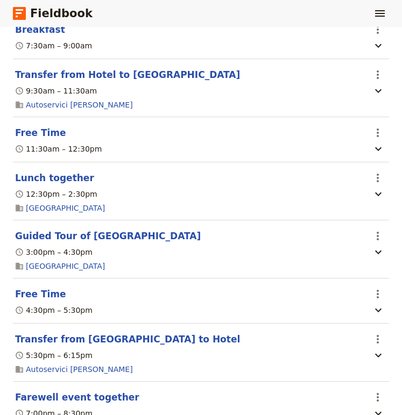
scroll to position [3594, 0]
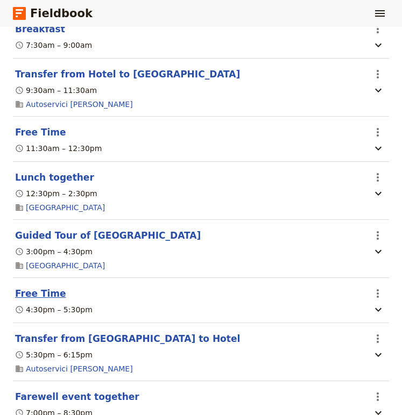
click at [45, 300] on button "Free Time" at bounding box center [40, 293] width 51 height 13
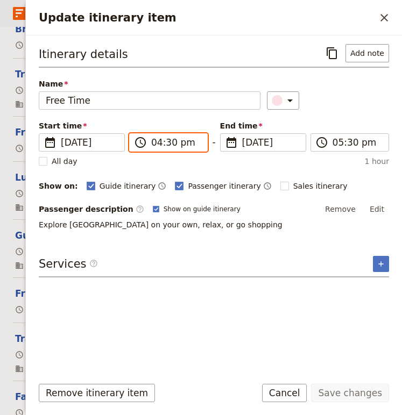
click at [161, 141] on input "04:30 pm" at bounding box center [175, 142] width 49 height 13
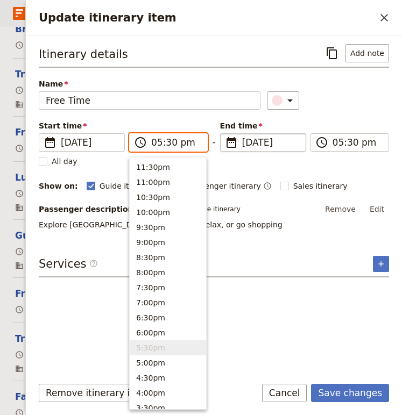
type input "05:00 pm"
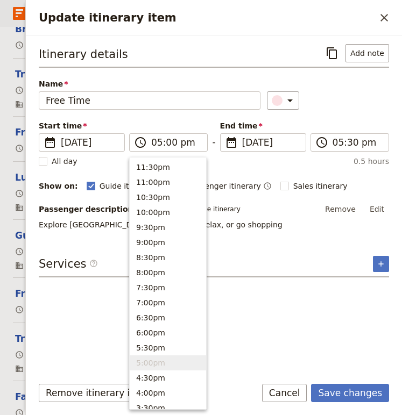
click at [320, 170] on div "Itinerary details ​ Add note Name Free Time ​ Start time ​ [DATE] [DATE] [DATE]…" at bounding box center [214, 137] width 350 height 186
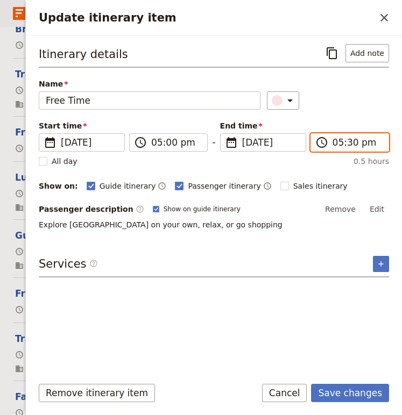
click at [339, 145] on input "05:30 pm" at bounding box center [356, 142] width 49 height 13
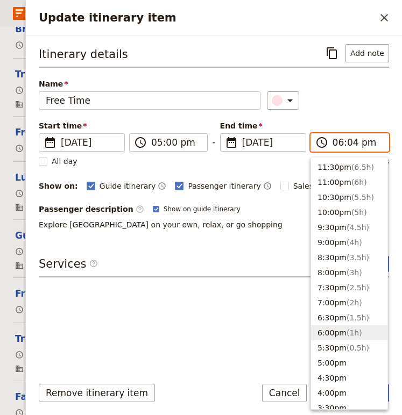
type input "06:45 pm"
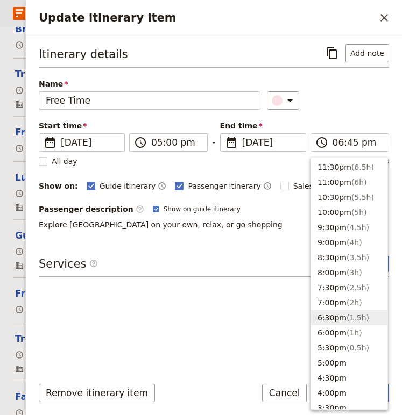
click at [357, 98] on div "​" at bounding box center [328, 100] width 122 height 18
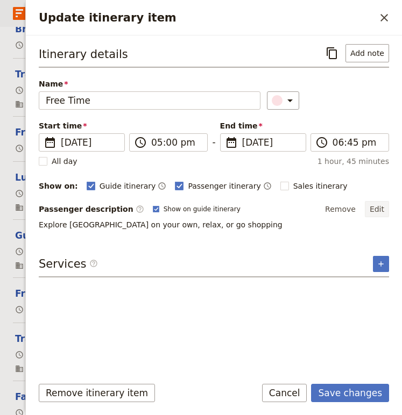
click at [377, 207] on button "Edit" at bounding box center [377, 209] width 24 height 16
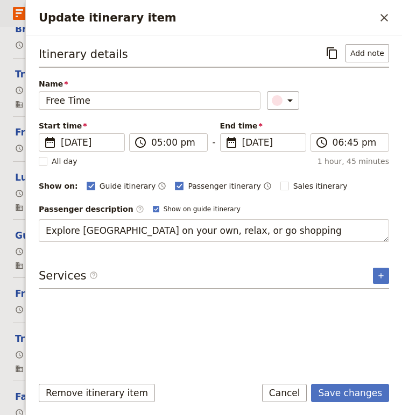
drag, startPoint x: 316, startPoint y: 235, endPoint x: 65, endPoint y: 211, distance: 251.7
click at [65, 211] on div "Passenger description ​ Show on guide itinerary Edit Explore [GEOGRAPHIC_DATA] …" at bounding box center [214, 221] width 350 height 41
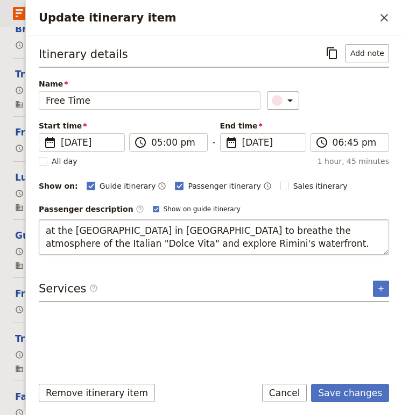
click at [82, 244] on textarea "at the [GEOGRAPHIC_DATA] in [GEOGRAPHIC_DATA] to breathe the atmosphere of the …" at bounding box center [214, 236] width 350 height 35
drag, startPoint x: 82, startPoint y: 244, endPoint x: 167, endPoint y: 244, distance: 85.5
click at [167, 244] on textarea "at the [GEOGRAPHIC_DATA] in [GEOGRAPHIC_DATA] to breathe the atmosphere of the …" at bounding box center [214, 236] width 350 height 35
click at [45, 236] on textarea "at the [GEOGRAPHIC_DATA] in [GEOGRAPHIC_DATA] to breathe the atmosphere of the …" at bounding box center [214, 236] width 350 height 35
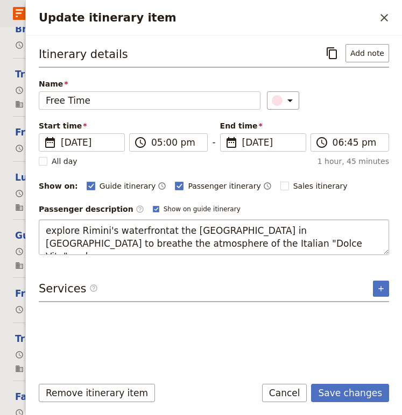
click at [46, 234] on textarea "explore Rimini's waterfrontat the [GEOGRAPHIC_DATA] in [GEOGRAPHIC_DATA] to bre…" at bounding box center [214, 236] width 350 height 35
click at [152, 234] on textarea "Explore Rimini's waterfrontat the [GEOGRAPHIC_DATA] in [GEOGRAPHIC_DATA] to bre…" at bounding box center [214, 236] width 350 height 35
click at [277, 231] on textarea "Explore Rimini's waterfront at the [GEOGRAPHIC_DATA] in [GEOGRAPHIC_DATA] to br…" at bounding box center [214, 236] width 350 height 35
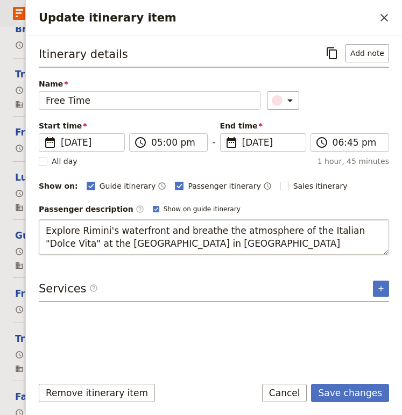
type textarea "Explore Rimini's waterfront and breathe the atmosphere of the Italian "Dolce Vi…"
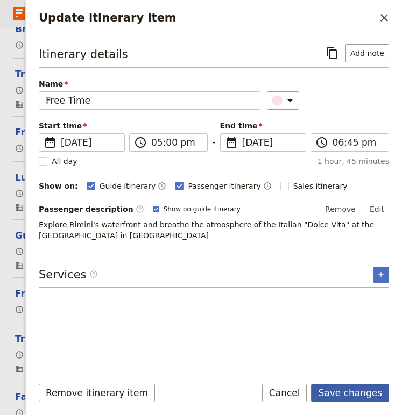
click at [348, 397] on button "Save changes" at bounding box center [350, 393] width 78 height 18
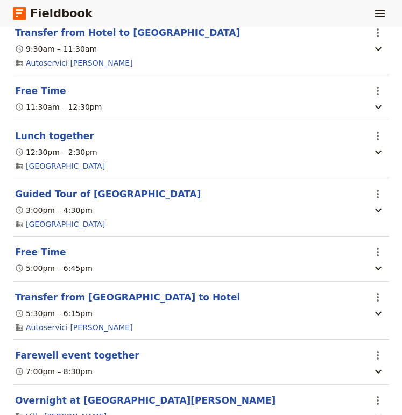
scroll to position [3638, 0]
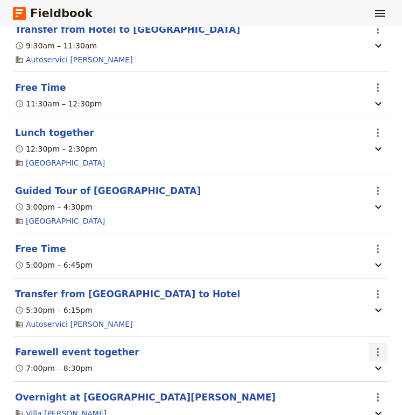
click at [375, 359] on icon "Actions" at bounding box center [377, 352] width 13 height 13
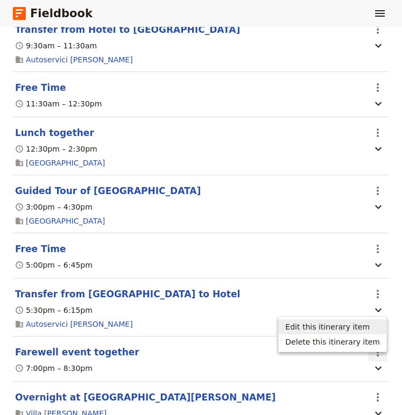
click at [344, 323] on span "Edit this itinerary item" at bounding box center [327, 327] width 84 height 11
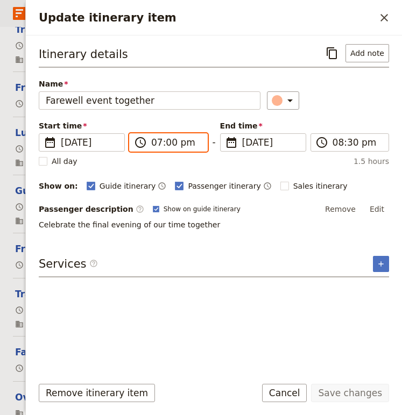
click at [155, 144] on input "07:00 pm" at bounding box center [175, 142] width 49 height 13
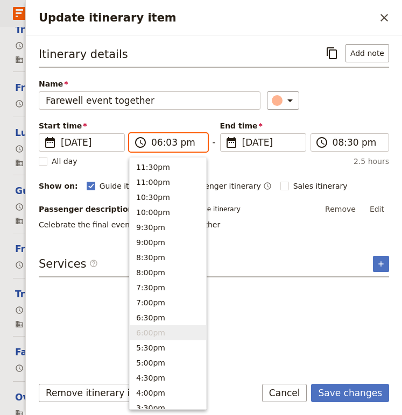
type input "06:30 pm"
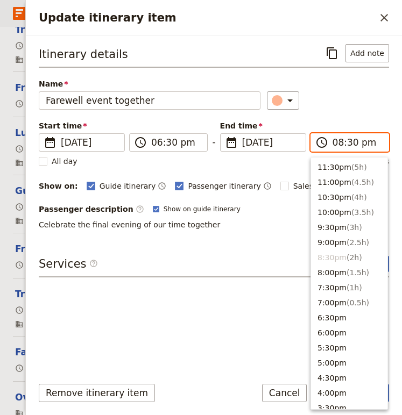
type input "08:00 pm"
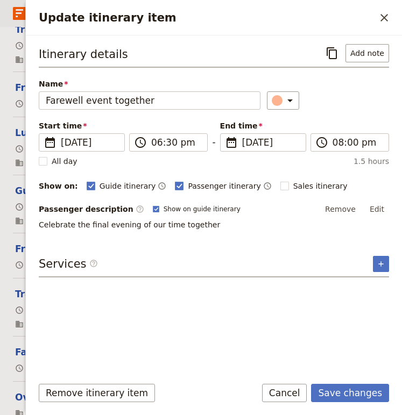
click at [351, 104] on div "​" at bounding box center [328, 100] width 122 height 18
click at [345, 387] on button "Save changes" at bounding box center [350, 393] width 78 height 18
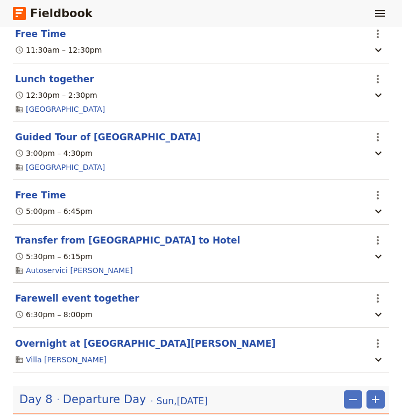
scroll to position [3709, 0]
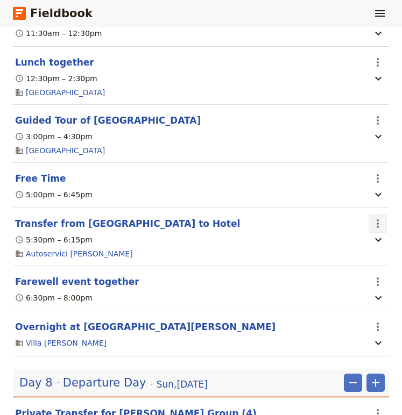
click at [377, 230] on icon "Actions" at bounding box center [377, 223] width 13 height 13
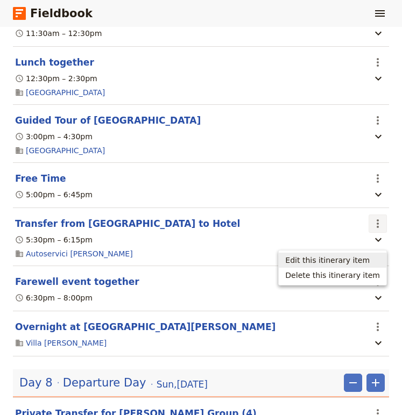
click at [324, 263] on span "Edit this itinerary item" at bounding box center [327, 260] width 84 height 11
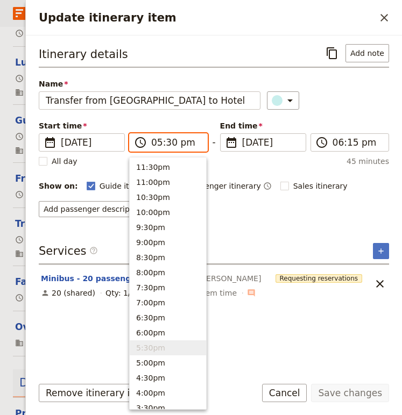
click at [163, 143] on input "05:30 pm" at bounding box center [175, 142] width 49 height 13
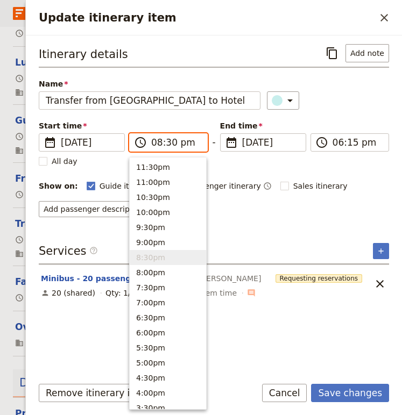
type input "08:00 pm"
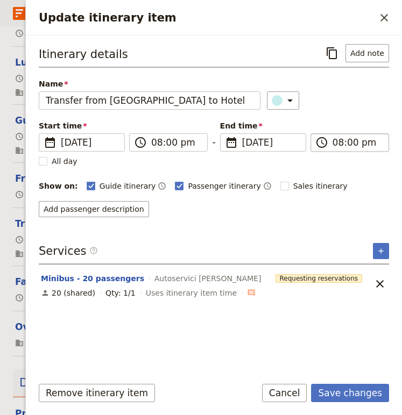
click at [343, 144] on input "08:00 pm" at bounding box center [356, 142] width 49 height 13
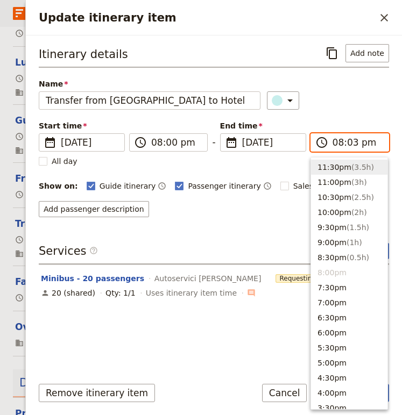
type input "08:30 pm"
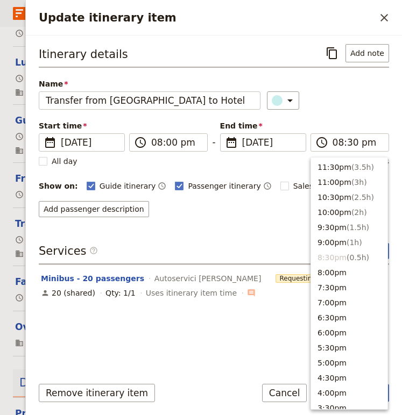
click at [345, 95] on div "​" at bounding box center [328, 100] width 122 height 18
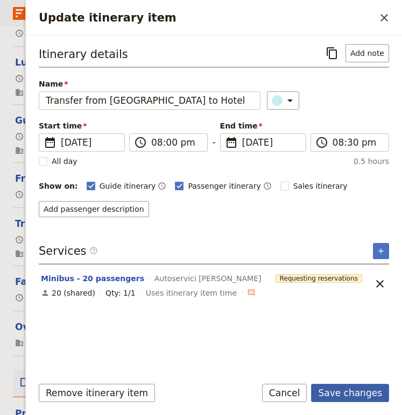
click at [345, 396] on button "Save changes" at bounding box center [350, 393] width 78 height 18
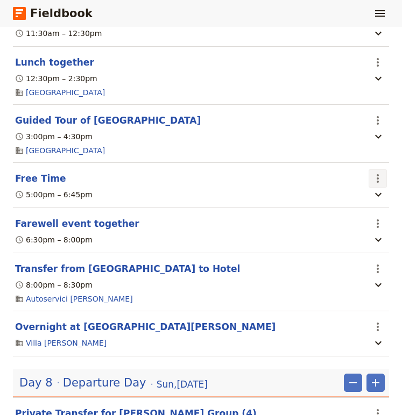
click at [375, 185] on icon "Actions" at bounding box center [377, 178] width 13 height 13
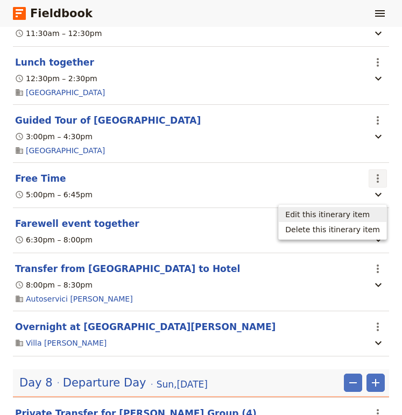
click at [343, 215] on span "Edit this itinerary item" at bounding box center [327, 214] width 84 height 11
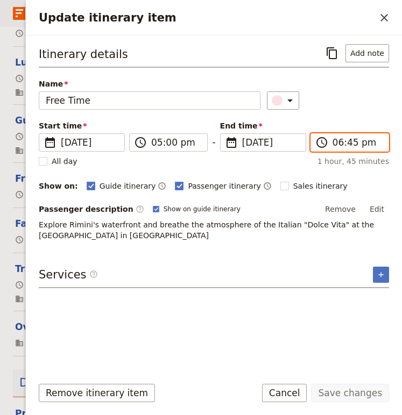
click at [351, 141] on input "06:45 pm" at bounding box center [356, 142] width 49 height 13
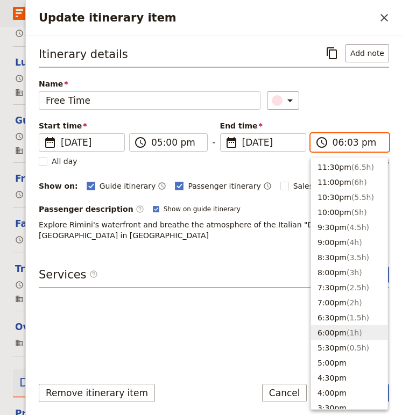
type input "06:30 pm"
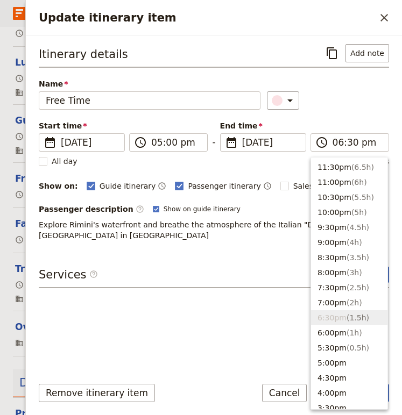
click at [358, 106] on div "​" at bounding box center [328, 100] width 122 height 18
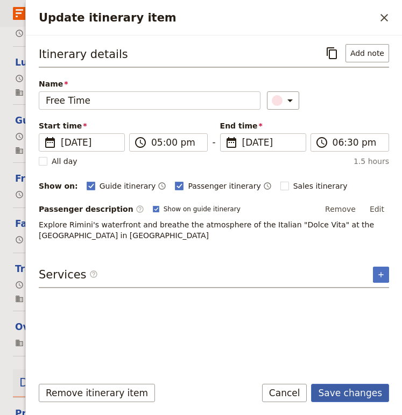
click at [356, 384] on button "Save changes" at bounding box center [350, 393] width 78 height 18
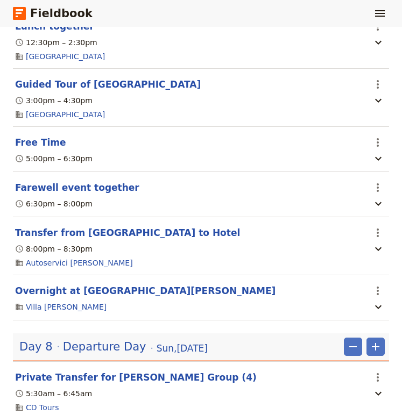
scroll to position [3748, 0]
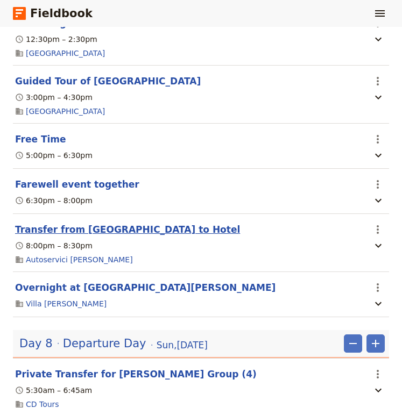
click at [98, 236] on button "Transfer from [GEOGRAPHIC_DATA] to Hotel" at bounding box center [127, 229] width 225 height 13
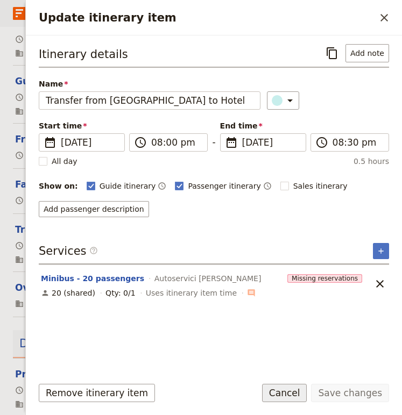
click at [284, 394] on button "Cancel" at bounding box center [284, 393] width 45 height 18
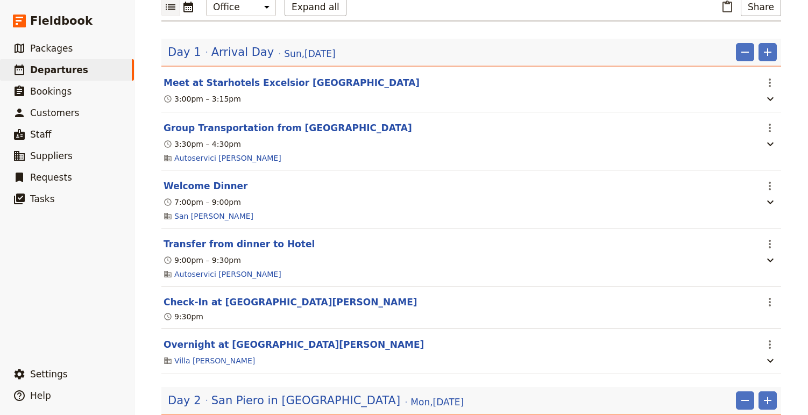
scroll to position [0, 0]
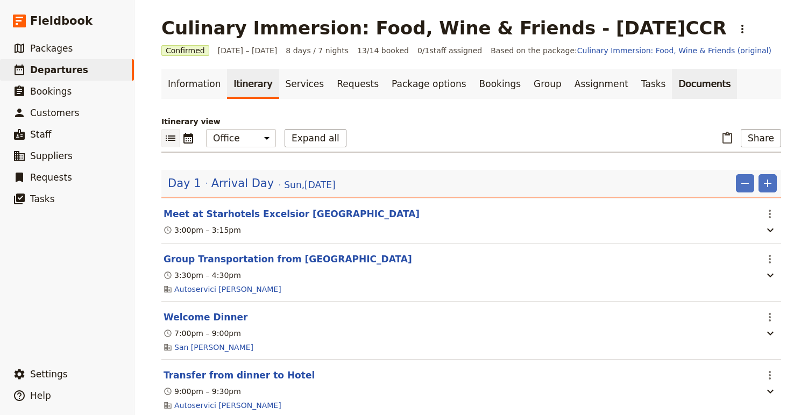
click at [401, 76] on link "Documents" at bounding box center [704, 84] width 65 height 30
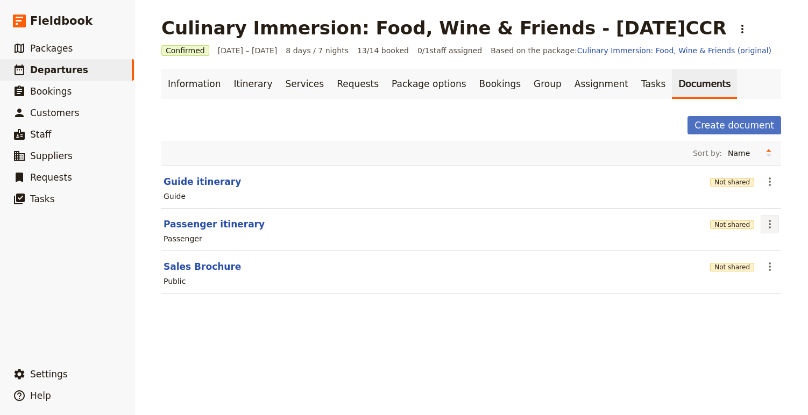
click at [401, 223] on button "​" at bounding box center [769, 224] width 18 height 18
click at [401, 253] on span "Share" at bounding box center [739, 247] width 65 height 11
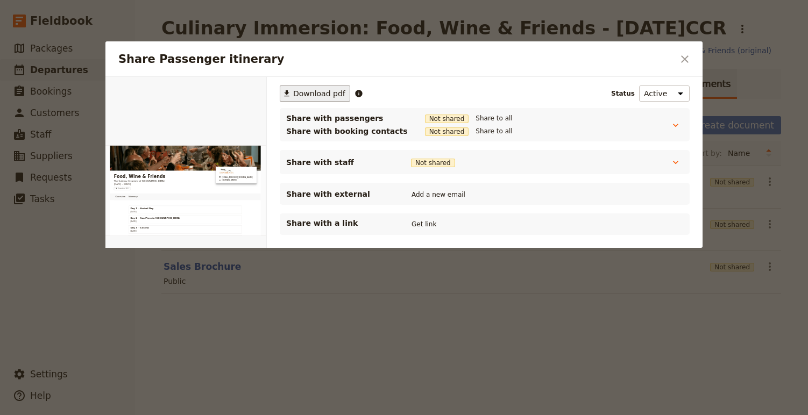
click at [297, 94] on span "Download pdf" at bounding box center [319, 93] width 52 height 11
click at [401, 60] on icon "Close dialog" at bounding box center [684, 59] width 13 height 13
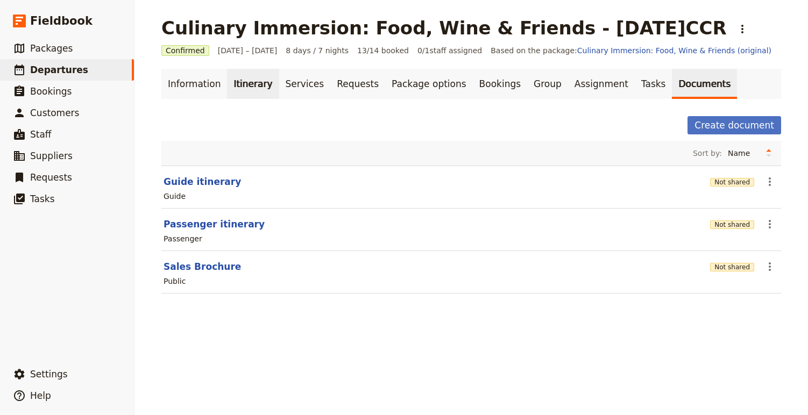
click at [251, 84] on link "Itinerary" at bounding box center [253, 84] width 52 height 30
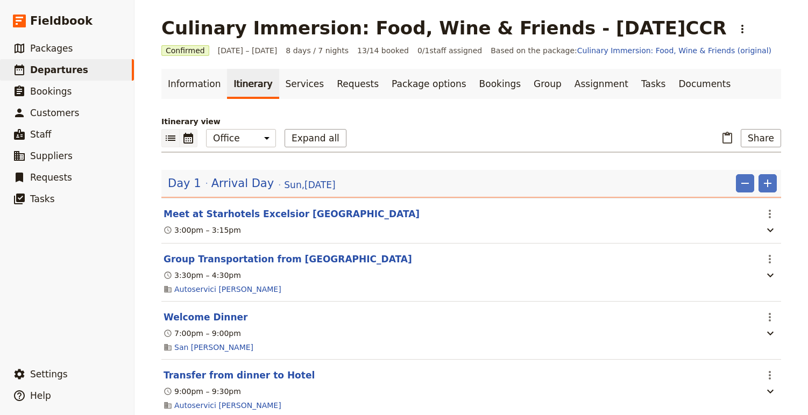
click at [184, 139] on icon "Calendar view" at bounding box center [188, 138] width 10 height 11
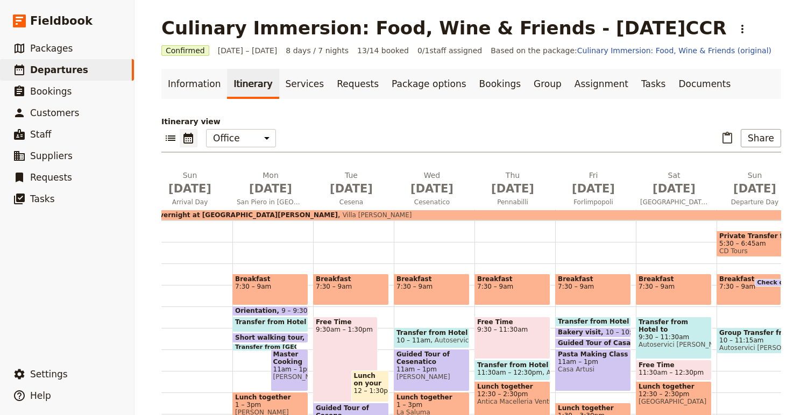
scroll to position [0, 58]
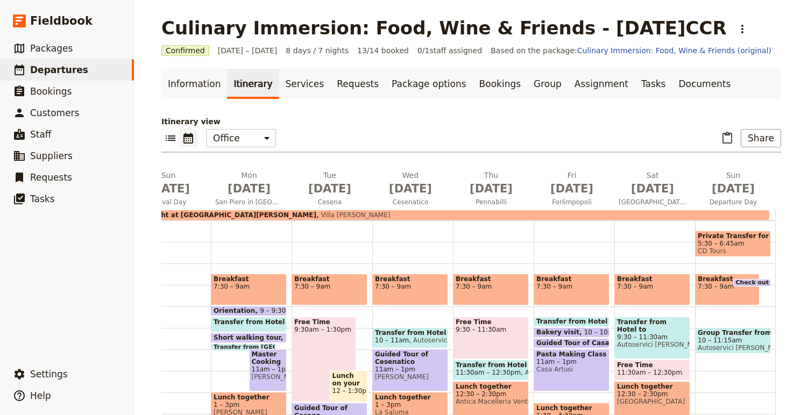
click at [401, 211] on div "Overnight at [GEOGRAPHIC_DATA][PERSON_NAME] Villa [PERSON_NAME]" at bounding box center [449, 215] width 639 height 10
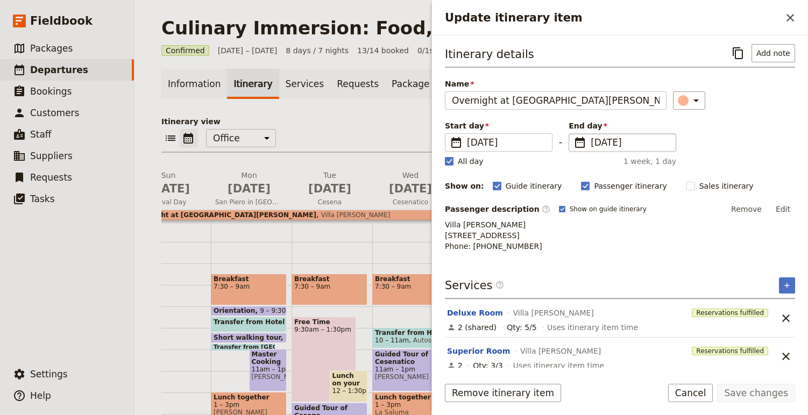
click at [401, 141] on span "[DATE]" at bounding box center [629, 142] width 79 height 13
click at [401, 134] on input "[DATE]" at bounding box center [573, 133] width 1 height 1
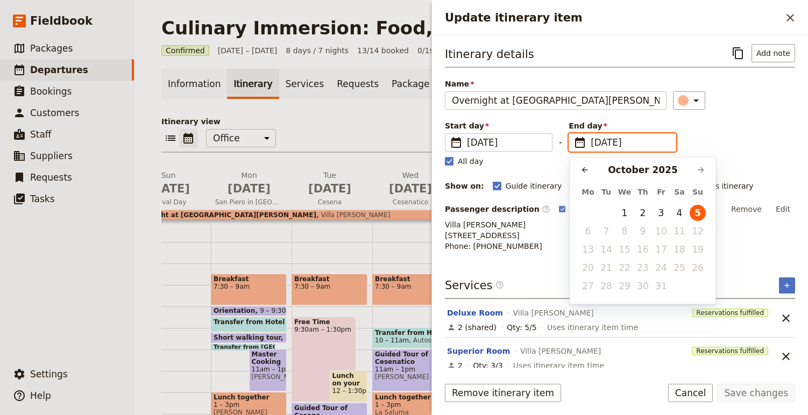
scroll to position [0, 0]
type input "[DATE]"
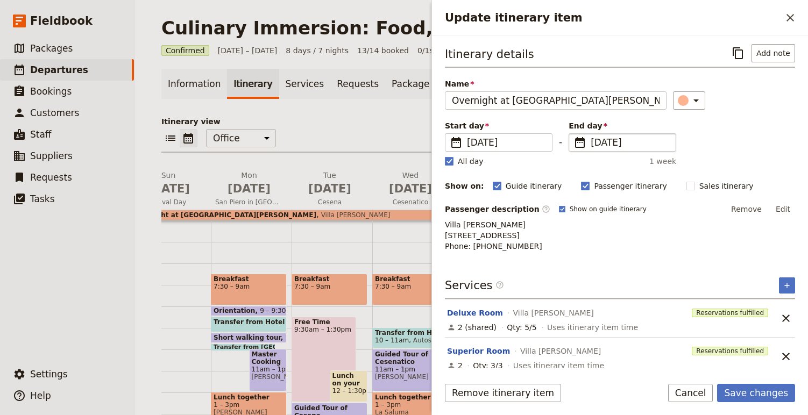
click at [401, 124] on div "Itinerary details ​ Add note Name Overnight at [GEOGRAPHIC_DATA][PERSON_NAME] ​…" at bounding box center [620, 148] width 350 height 208
click at [401, 387] on button "Save changes" at bounding box center [756, 393] width 78 height 18
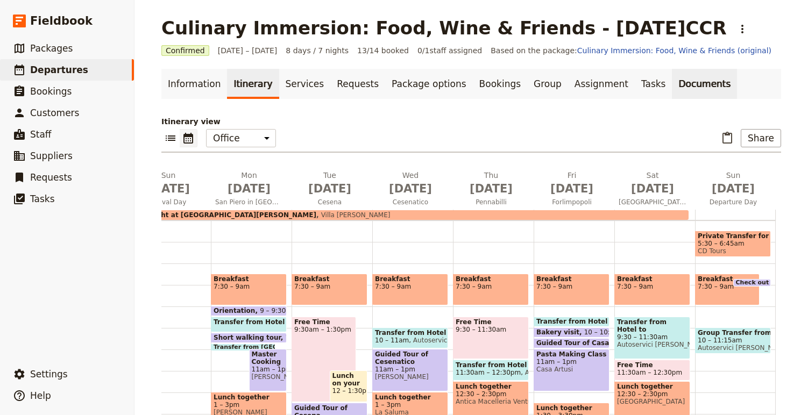
click at [401, 82] on link "Documents" at bounding box center [704, 84] width 65 height 30
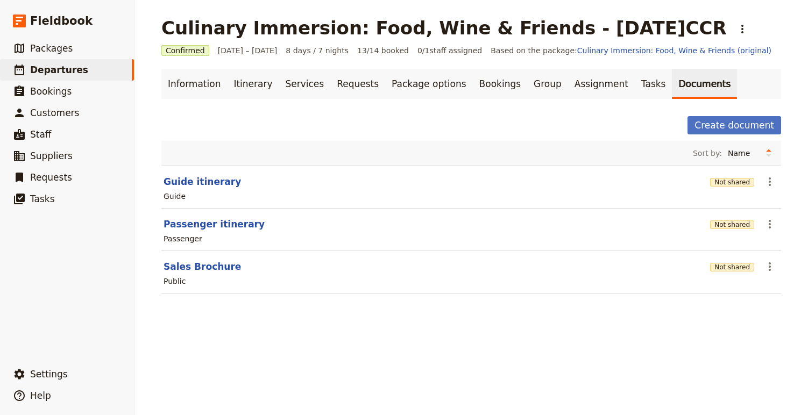
click at [401, 213] on section "Passenger itinerary Not shared ​ Passenger" at bounding box center [470, 230] width 619 height 42
click at [401, 222] on icon "Actions" at bounding box center [769, 224] width 13 height 13
click at [401, 251] on span "Share" at bounding box center [718, 247] width 22 height 11
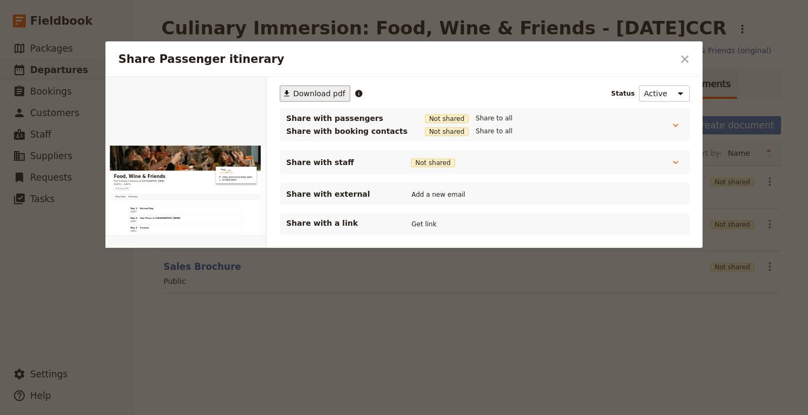
click at [332, 97] on span "Download pdf" at bounding box center [319, 93] width 52 height 11
click at [401, 74] on div "Share Passenger itinerary ​" at bounding box center [403, 58] width 597 height 35
click at [401, 59] on icon "Close dialog" at bounding box center [684, 59] width 13 height 13
